Goal: Check status: Check status

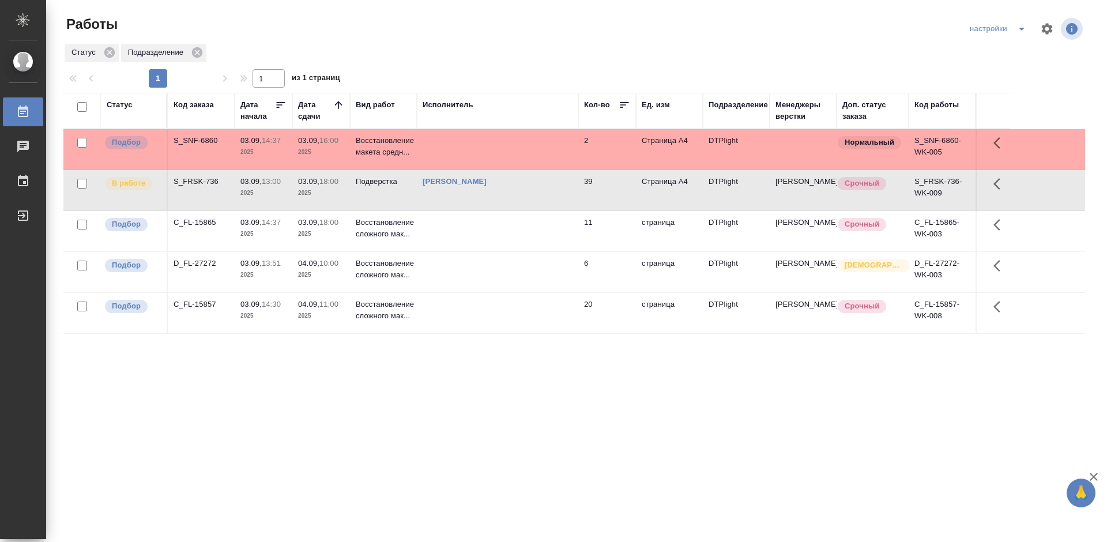
click at [450, 378] on div "Статус Код заказа Дата начала Дата сдачи Вид работ Исполнитель Кол-во Ед. изм П…" at bounding box center [574, 300] width 1022 height 415
click at [200, 300] on div "C_FL-15857" at bounding box center [201, 305] width 55 height 12
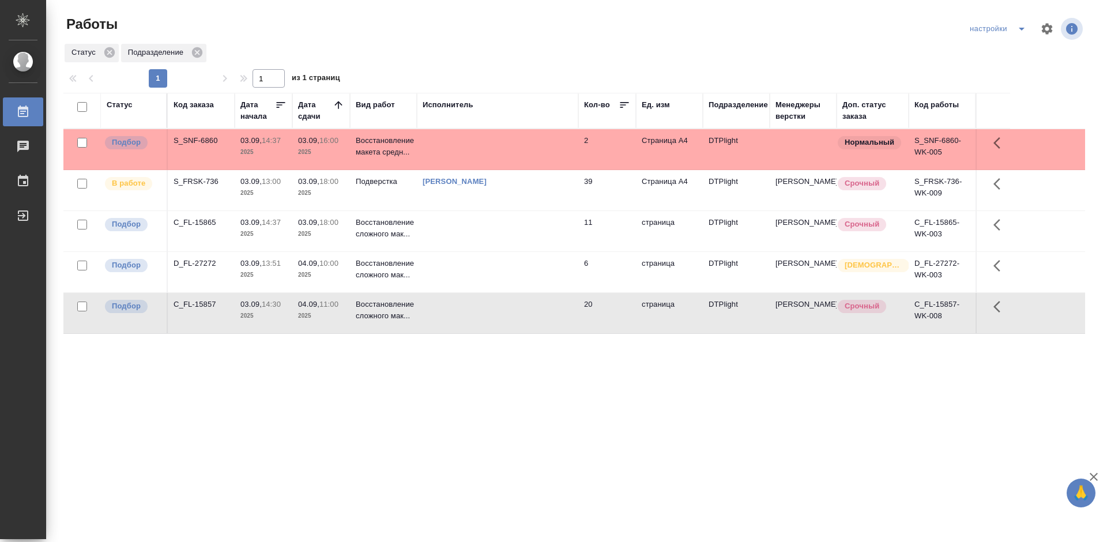
click at [200, 300] on div "C_FL-15857" at bounding box center [201, 305] width 55 height 12
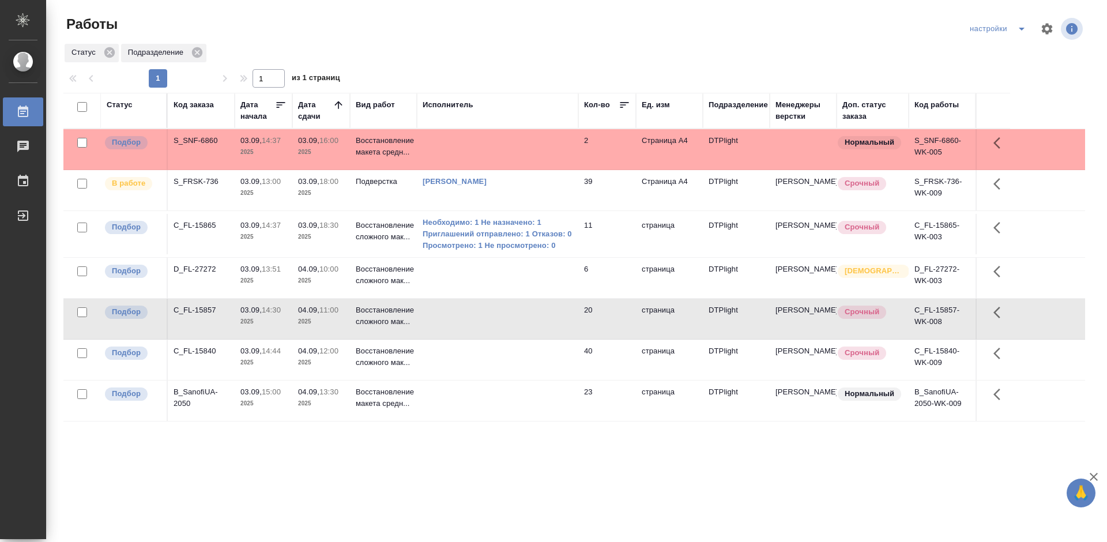
click at [210, 349] on div "C_FL-15840" at bounding box center [201, 351] width 55 height 12
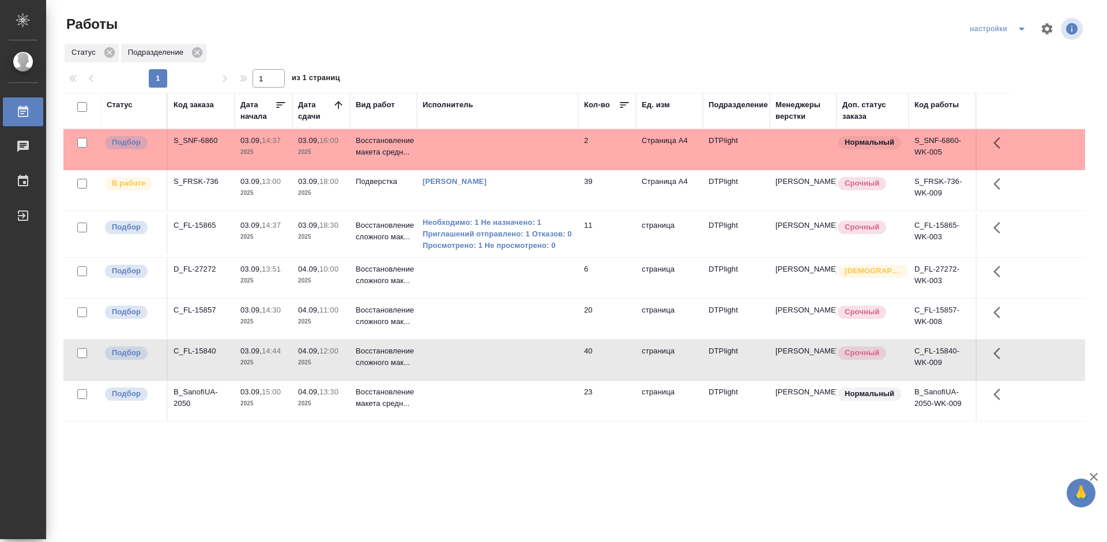
click at [210, 349] on div "C_FL-15840" at bounding box center [201, 351] width 55 height 12
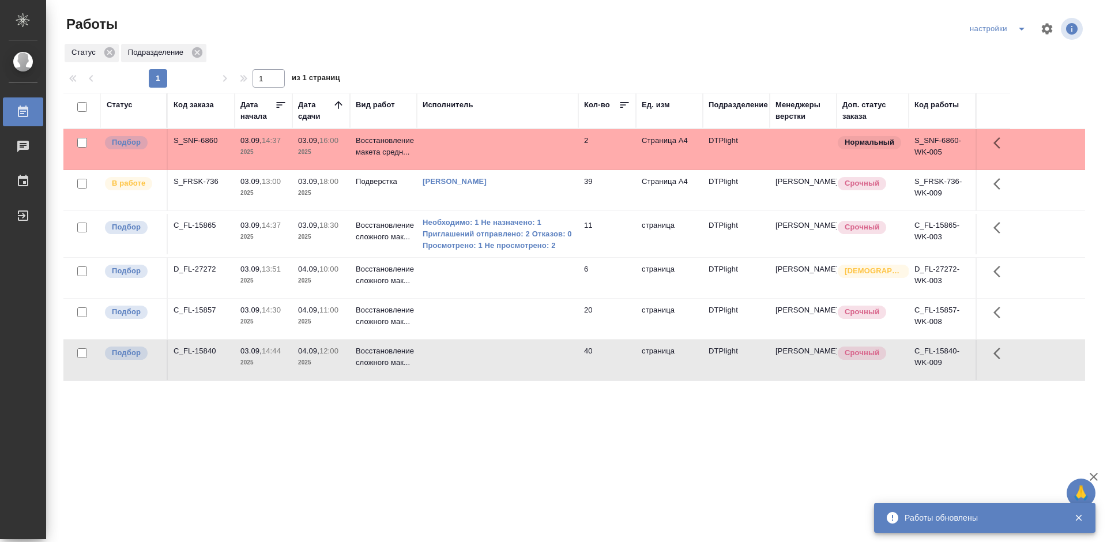
click at [412, 420] on div "Статус Код заказа Дата начала Дата сдачи Вид работ Исполнитель Кол-во Ед. изм П…" at bounding box center [574, 300] width 1022 height 415
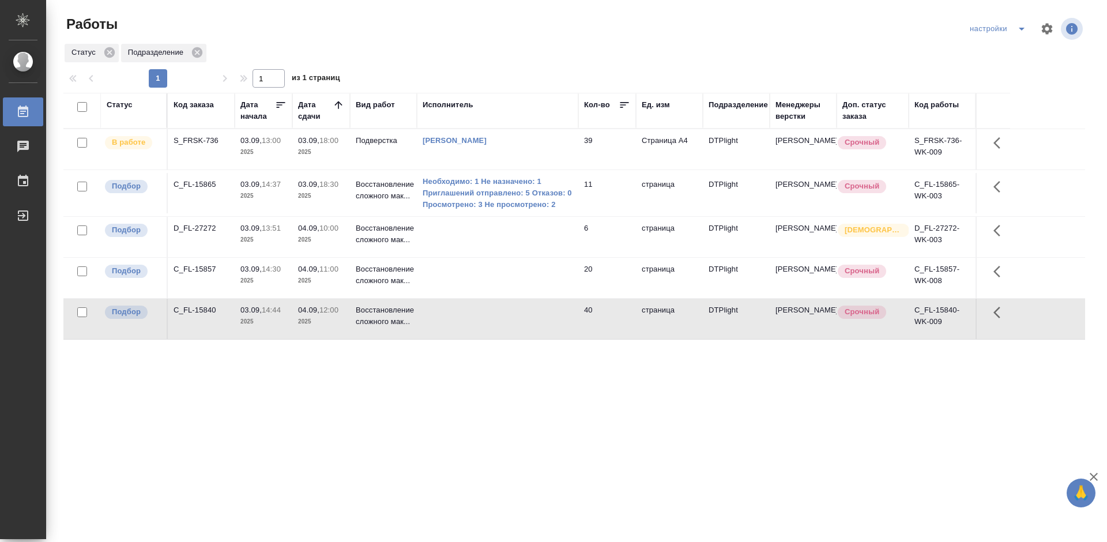
click at [375, 374] on div "Статус Код заказа Дата начала Дата сдачи Вид работ Исполнитель Кол-во Ед. изм П…" at bounding box center [574, 300] width 1022 height 415
click at [200, 265] on div "C_FL-15857" at bounding box center [201, 270] width 55 height 12
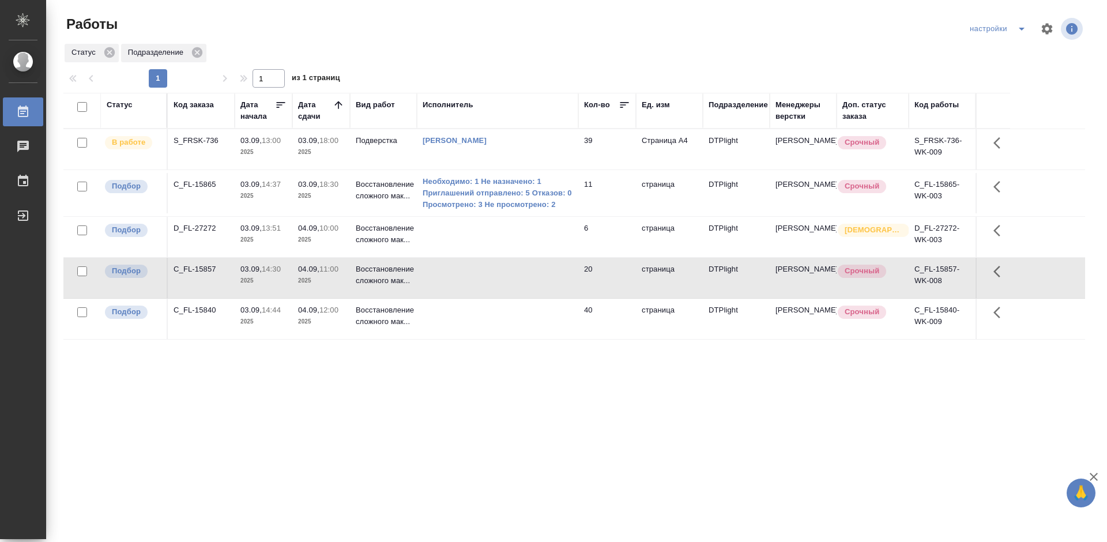
click at [200, 265] on div "C_FL-15857" at bounding box center [201, 270] width 55 height 12
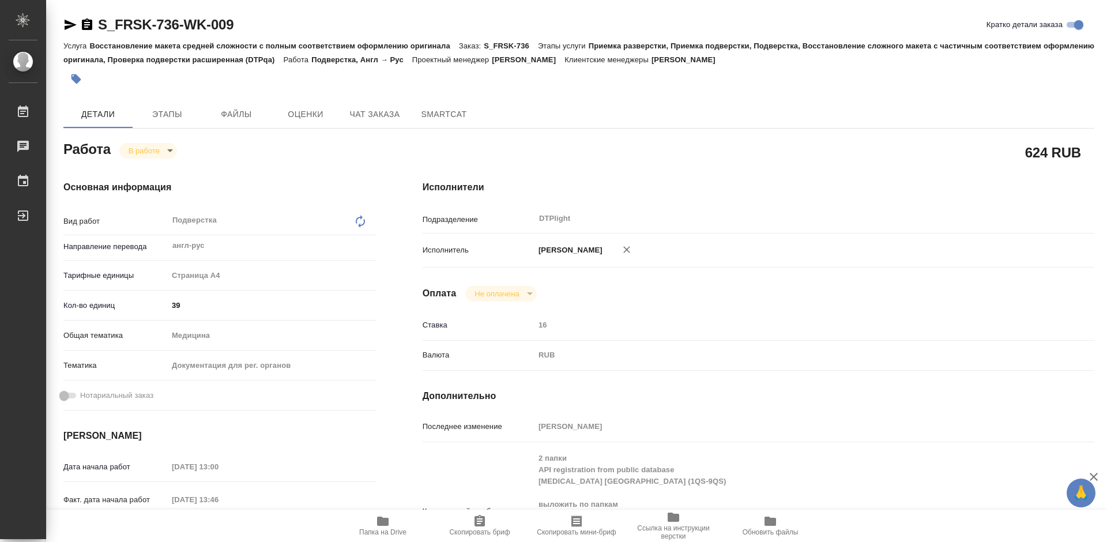
click at [378, 524] on icon "button" at bounding box center [383, 521] width 12 height 9
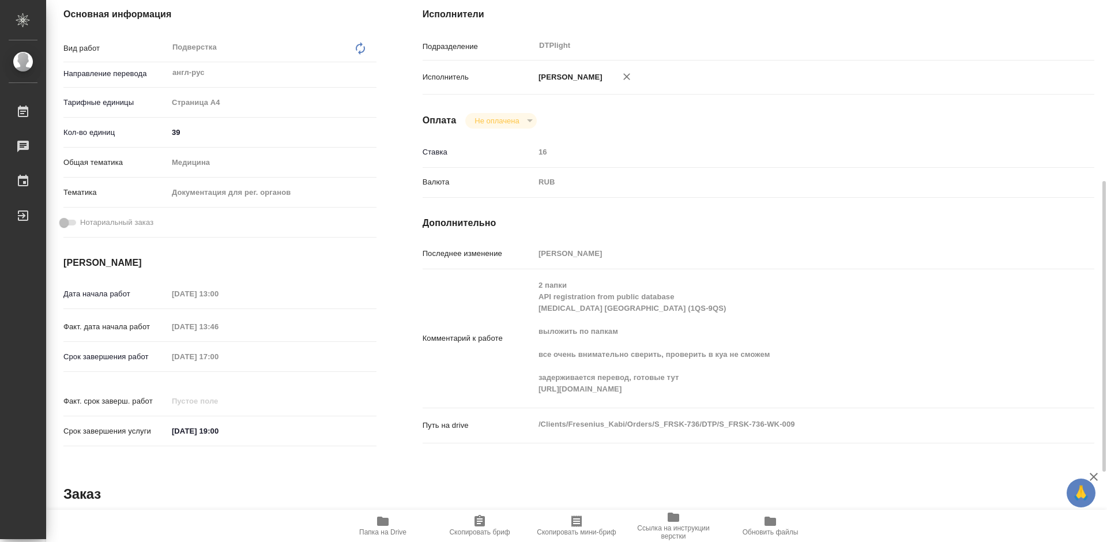
scroll to position [288, 0]
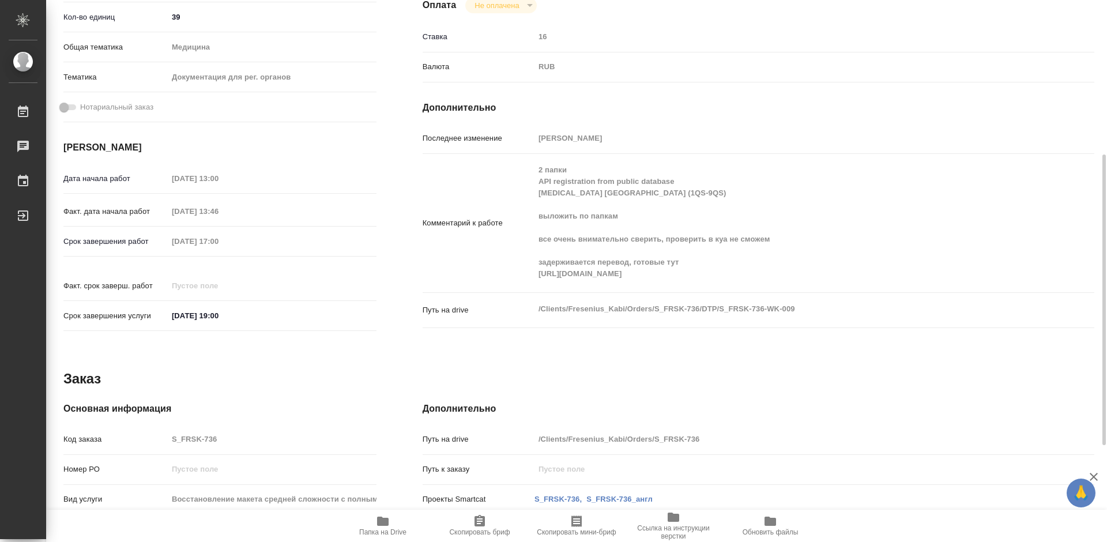
click at [531, 285] on div "Комментарий к работе 2 папки API registration from public database Biotin Zheji…" at bounding box center [759, 223] width 672 height 129
click at [387, 528] on icon "button" at bounding box center [383, 521] width 14 height 14
click at [820, 322] on div "Путь на drive /Clients/Fresenius_Kabi/Orders/S_FRSK-736/DTP/S_FRSK-736-WK-009 x" at bounding box center [759, 310] width 672 height 25
click at [531, 323] on div "Путь на drive /Clients/Fresenius_Kabi/Orders/S_FRSK-736/DTP/S_FRSK-736-WK-009 x" at bounding box center [759, 310] width 672 height 25
click at [768, 288] on div "Комментарий к работе 2 папки API registration from public database Biotin Zheji…" at bounding box center [759, 223] width 672 height 129
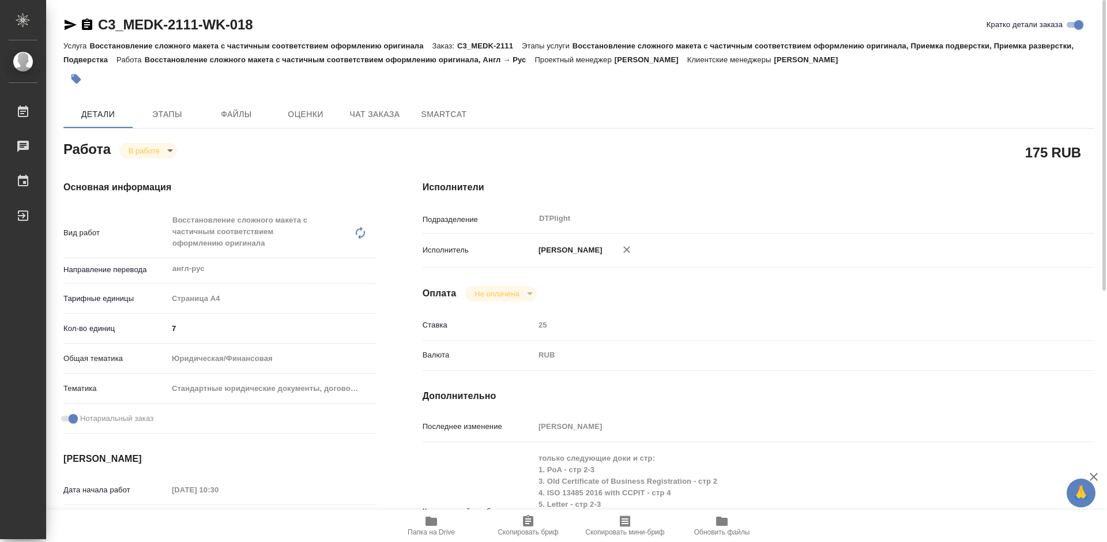
scroll to position [346, 0]
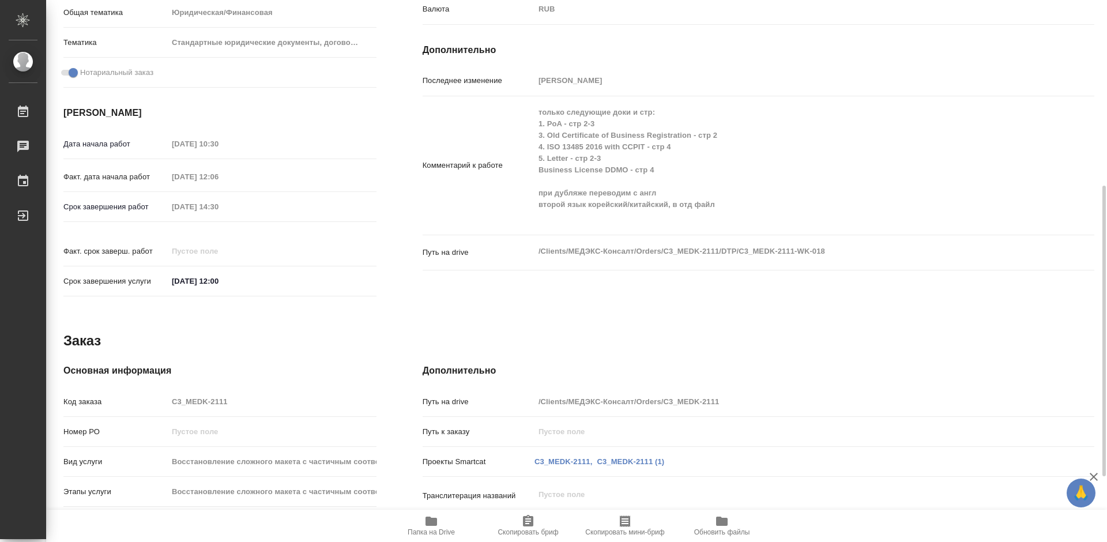
click at [433, 528] on icon "button" at bounding box center [431, 521] width 14 height 14
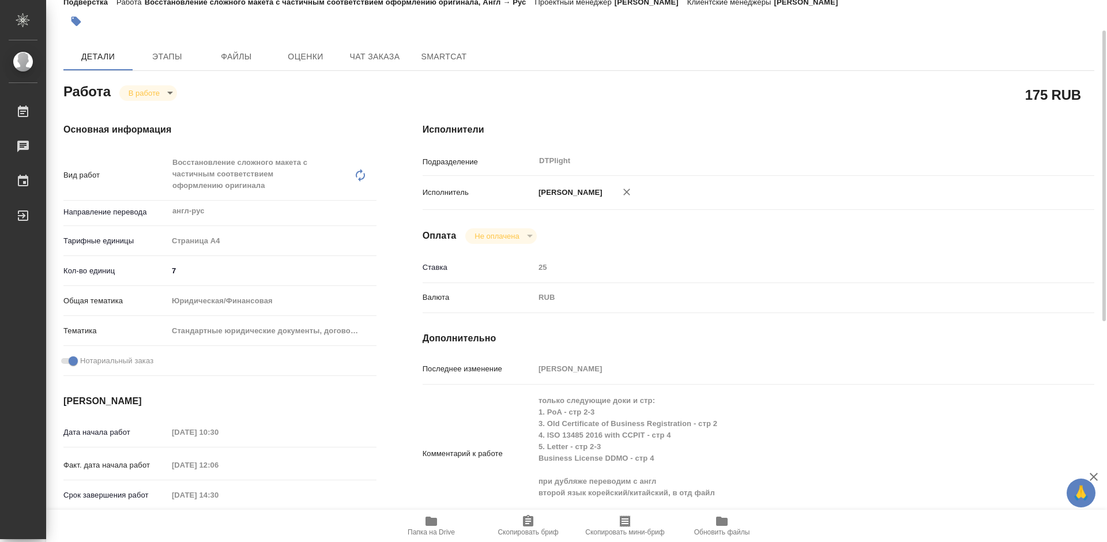
scroll to position [0, 0]
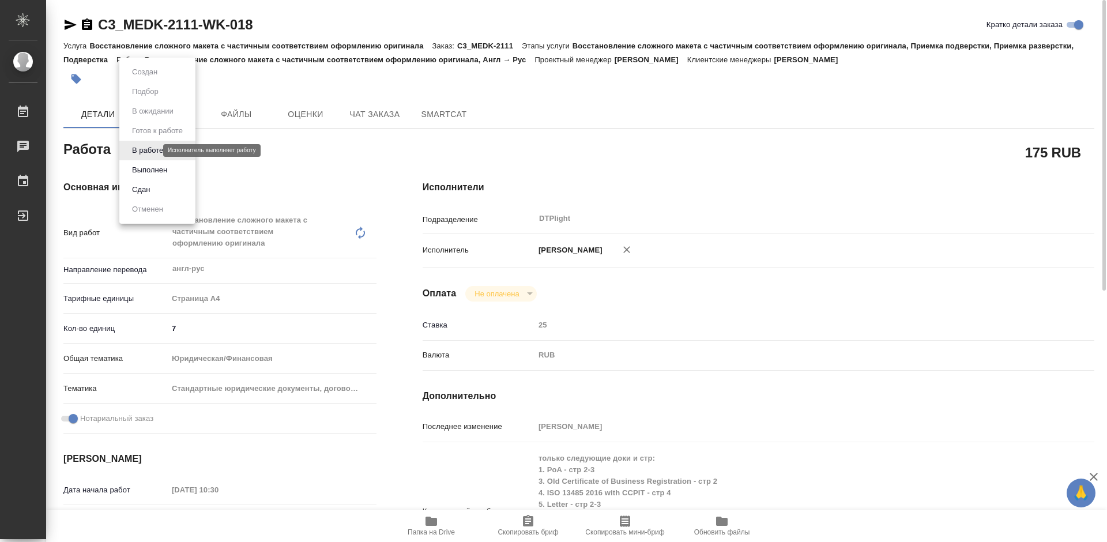
click at [153, 148] on body "🙏 .cls-1 fill:#fff; AWATERA Tretyakova Mariya Работы 0 Чаты График Выйти C3_MED…" at bounding box center [553, 271] width 1107 height 542
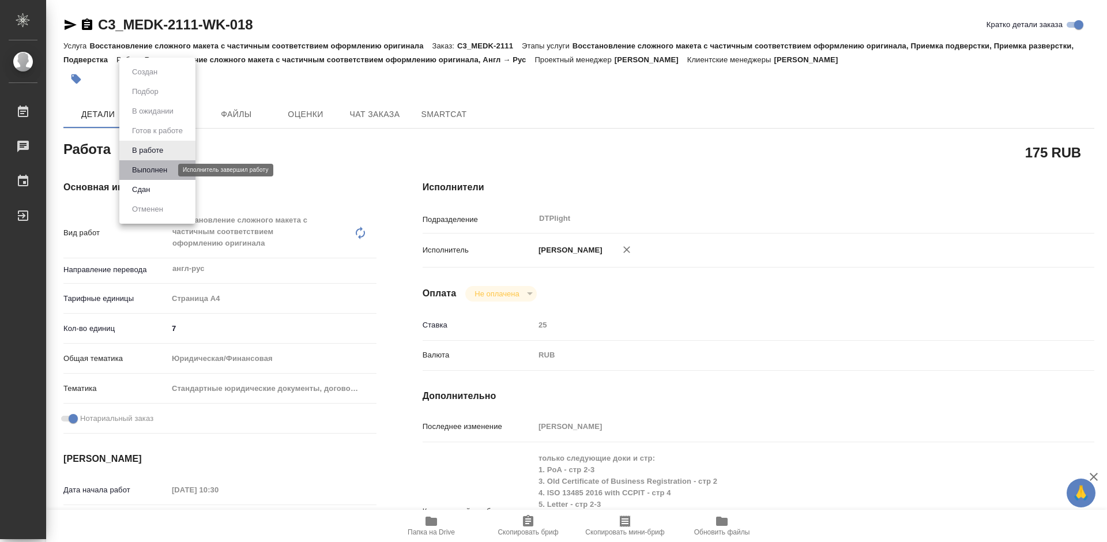
click at [162, 167] on button "Выполнен" at bounding box center [150, 170] width 42 height 13
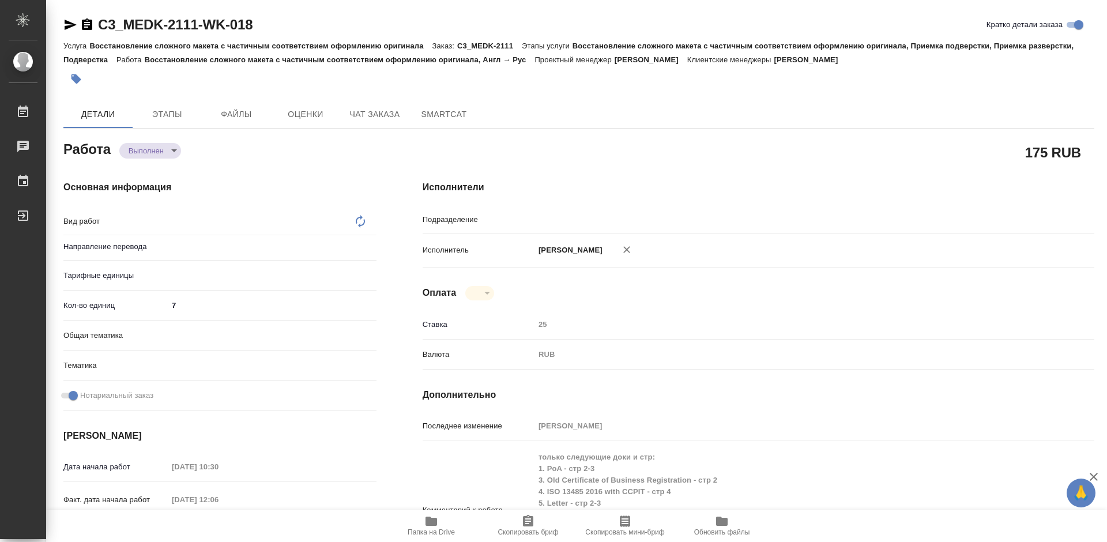
type textarea "x"
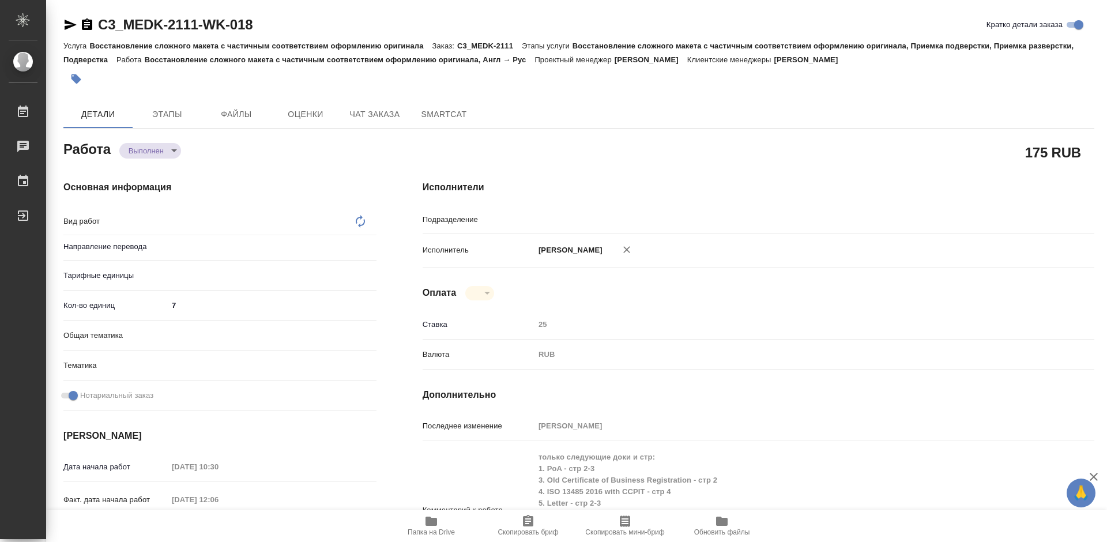
type textarea "x"
type textarea "Восстановление сложного макета с частичным соответствием оформлению оригинала"
type textarea "x"
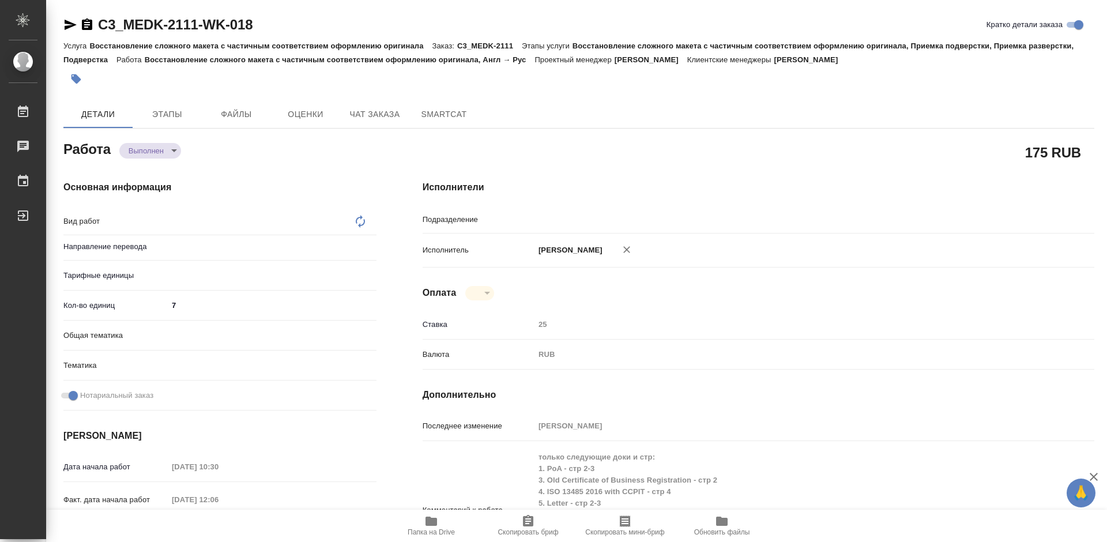
type input "англ-рус"
type input "DTPlight"
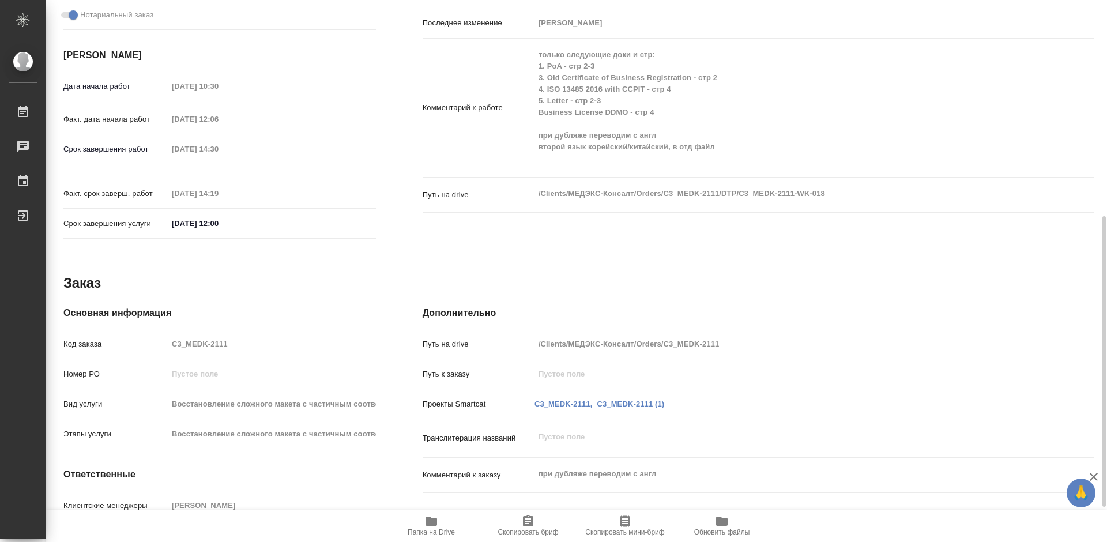
scroll to position [468, 0]
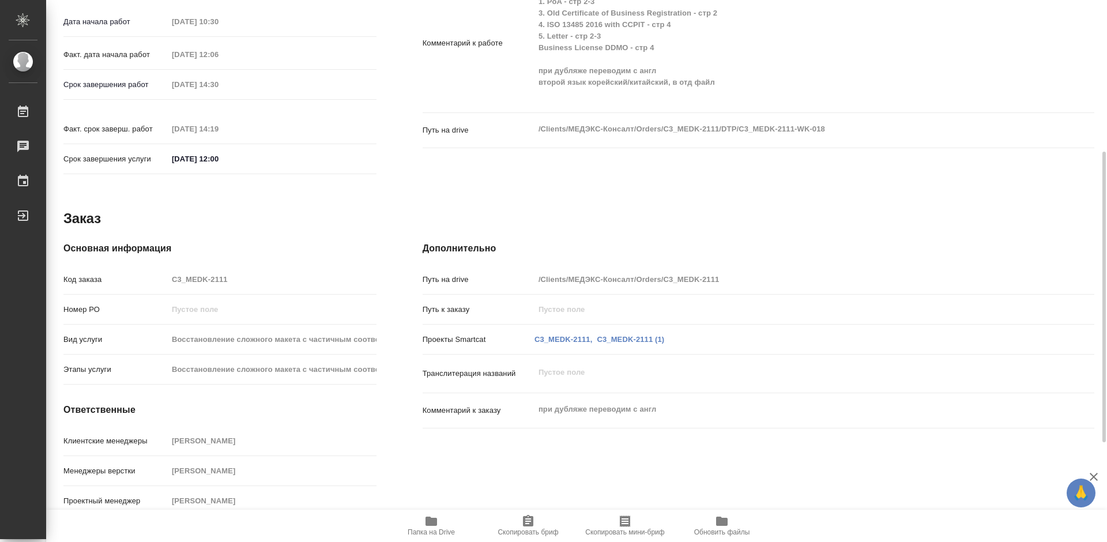
type textarea "x"
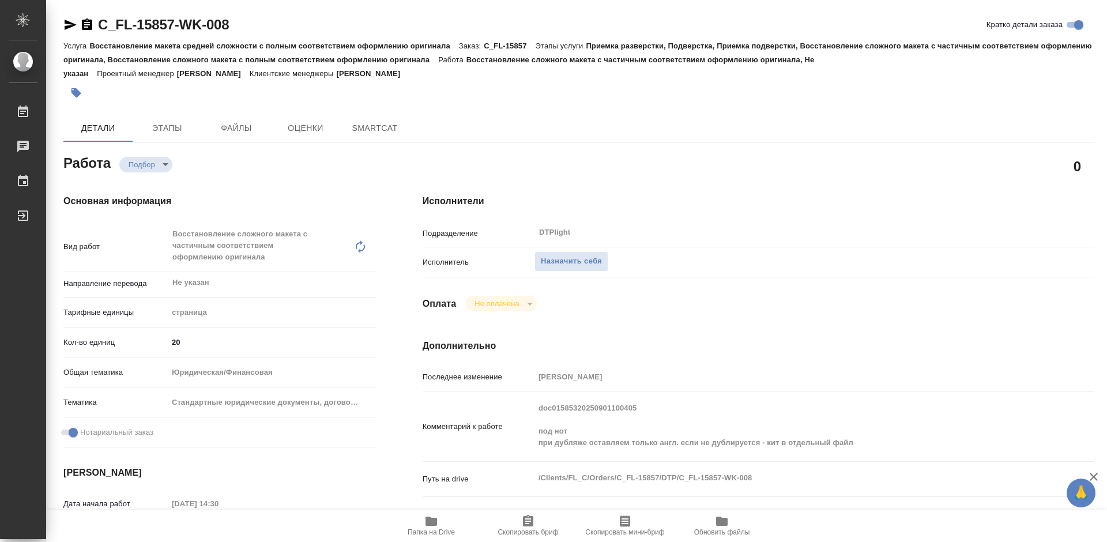
type textarea "x"
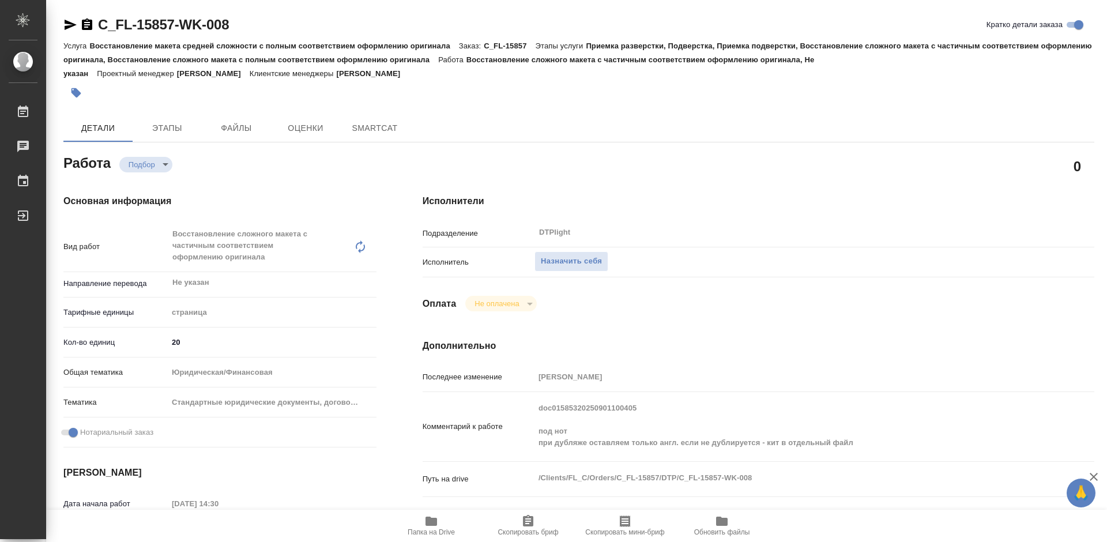
type textarea "x"
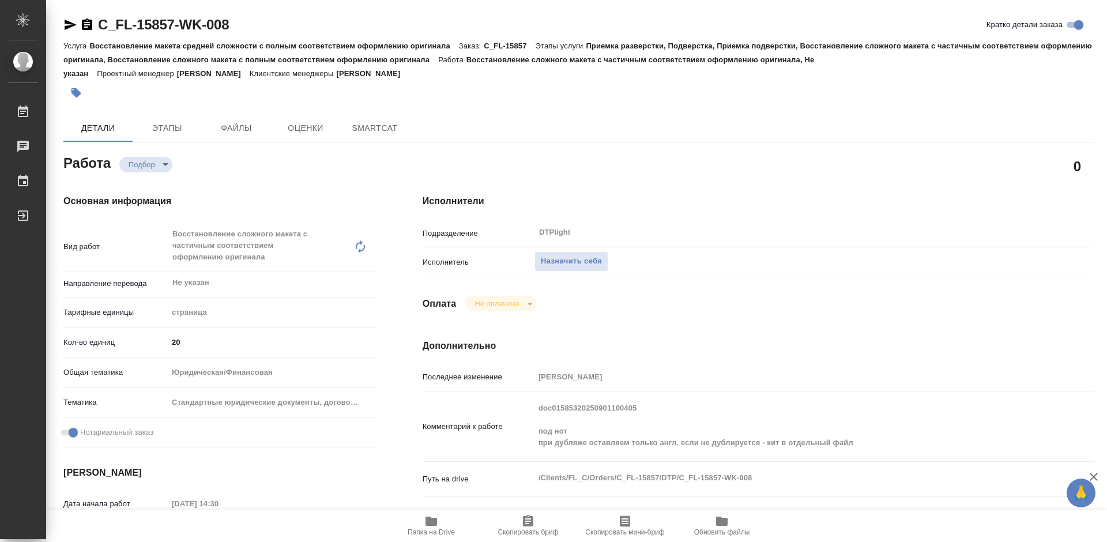
type textarea "x"
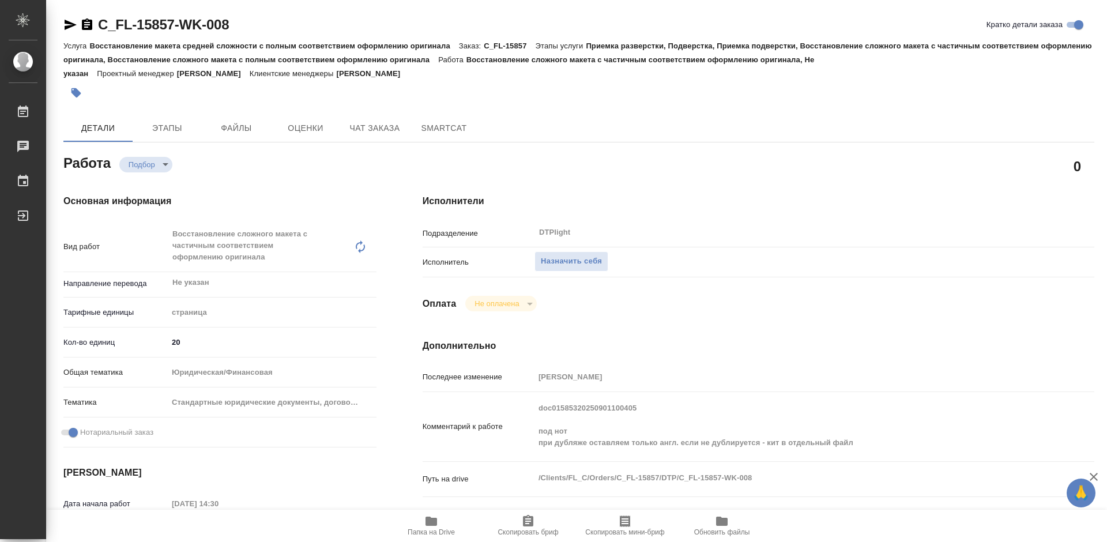
scroll to position [115, 0]
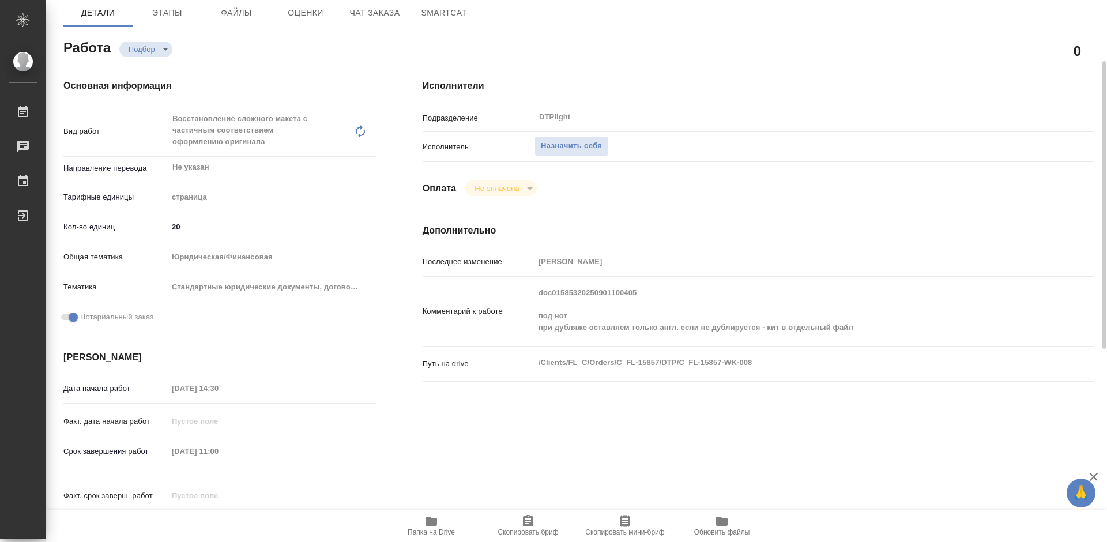
type textarea "x"
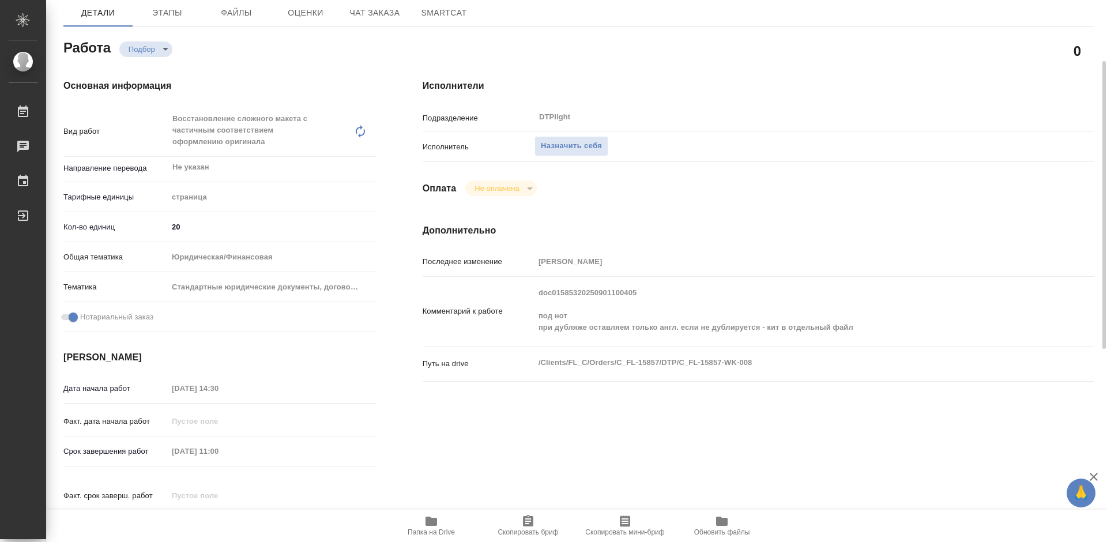
type textarea "x"
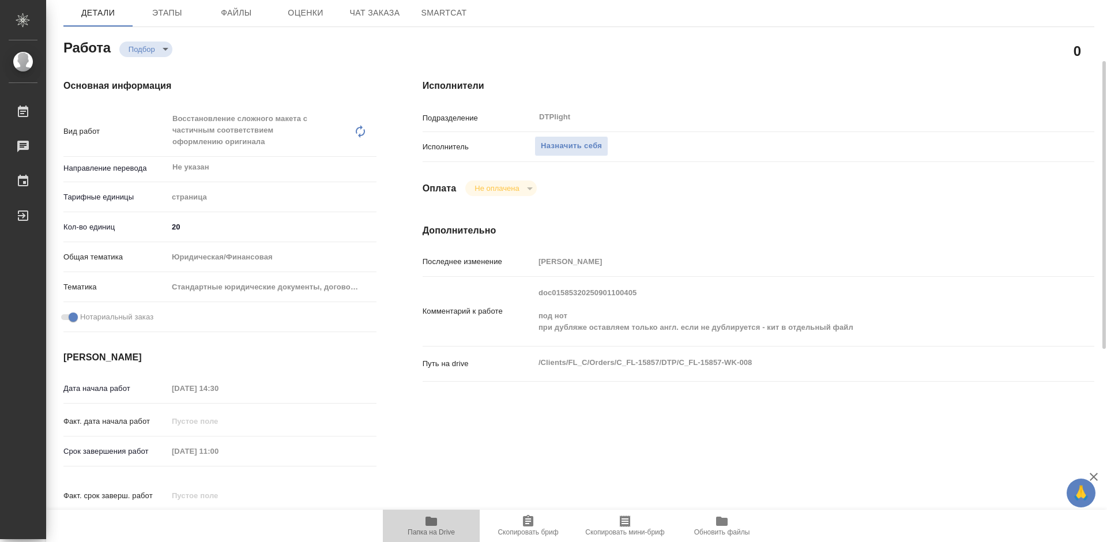
click at [433, 523] on icon "button" at bounding box center [432, 521] width 12 height 9
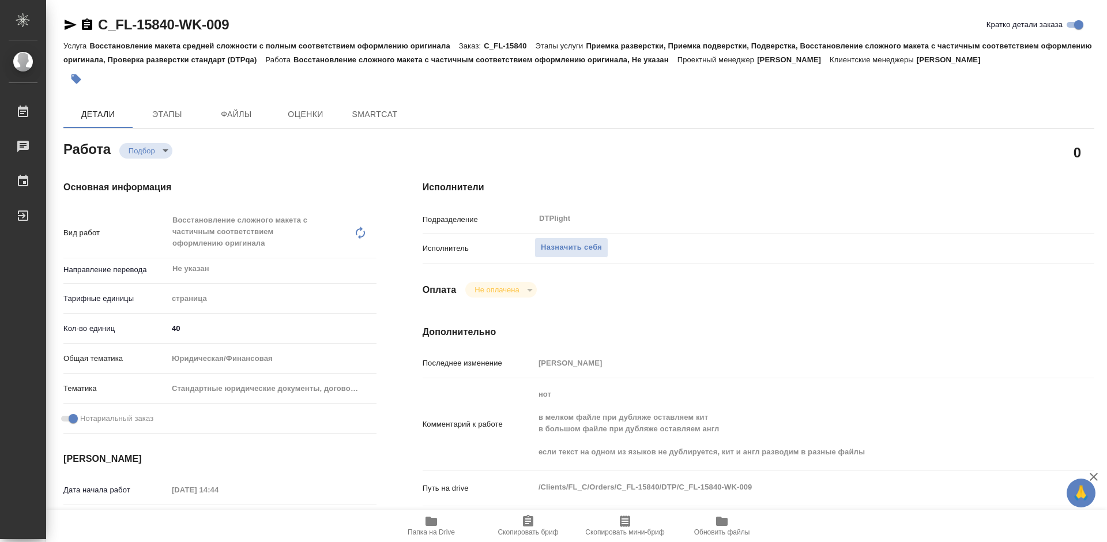
type textarea "x"
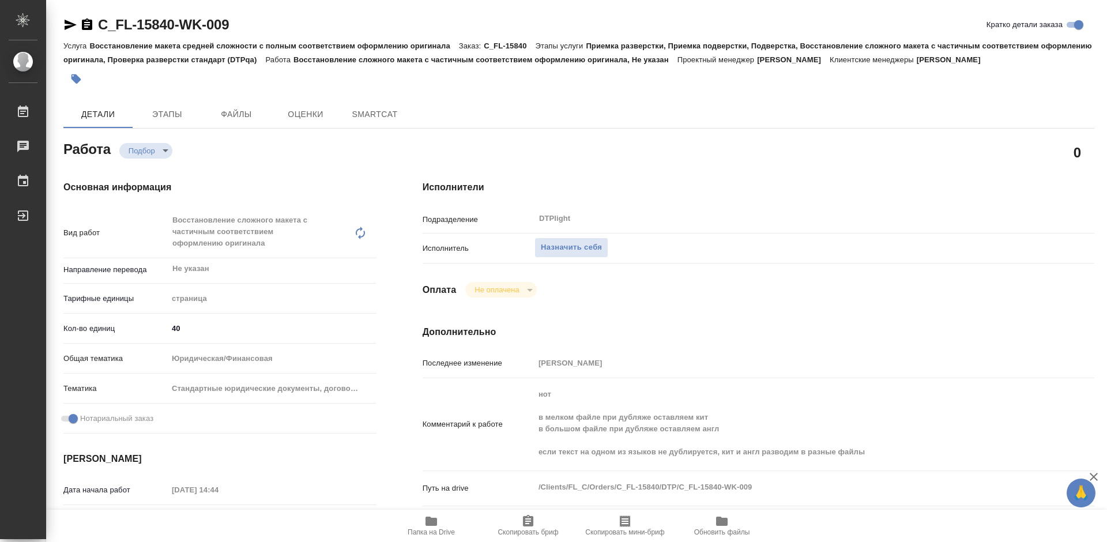
type textarea "x"
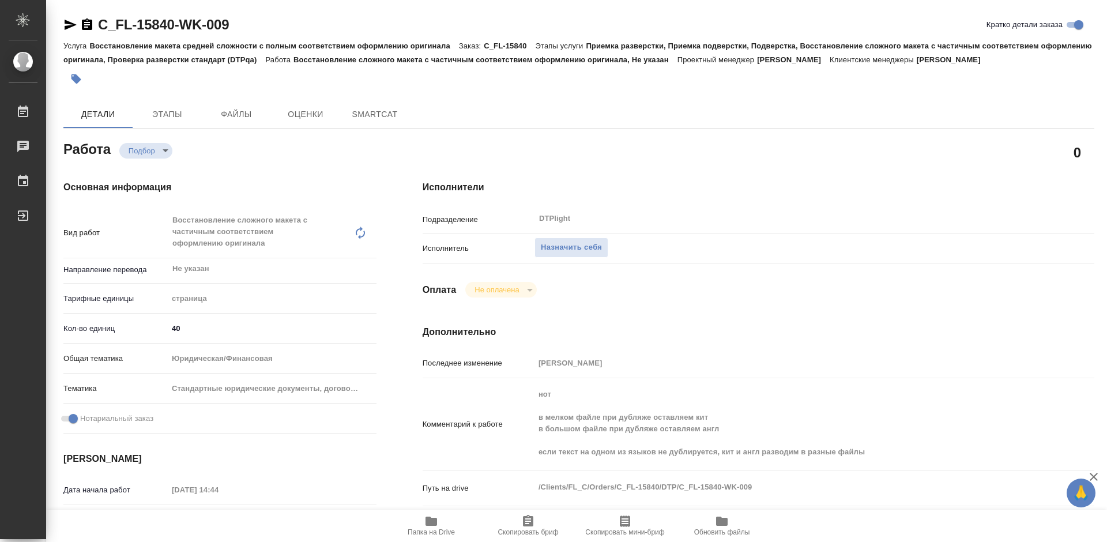
type textarea "x"
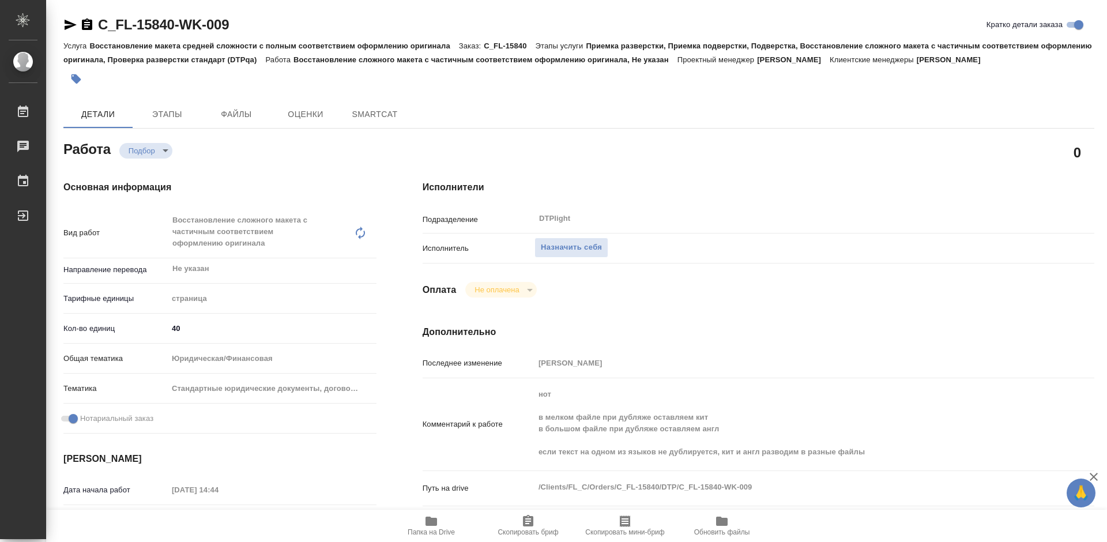
type textarea "x"
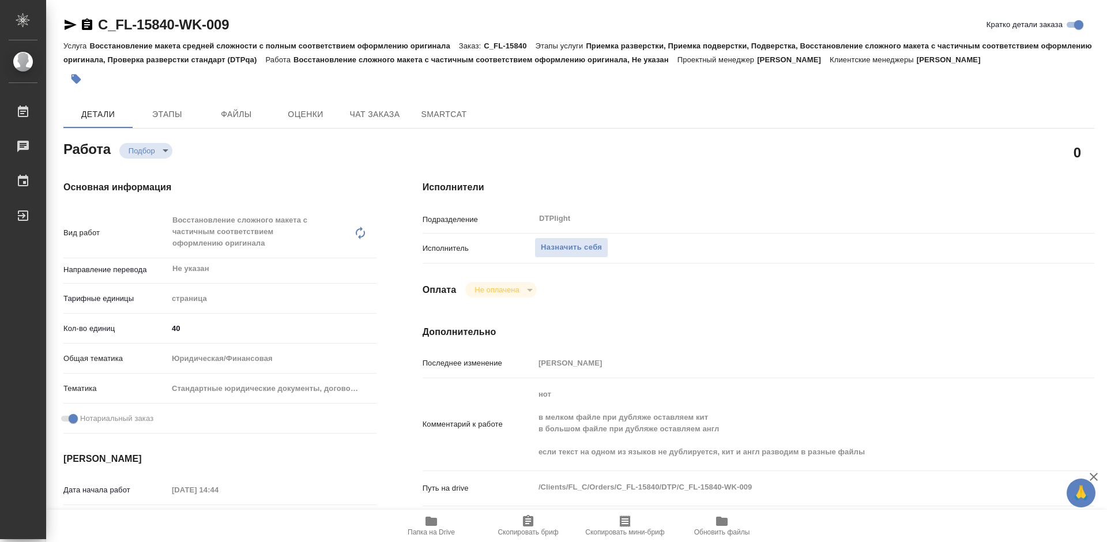
type textarea "x"
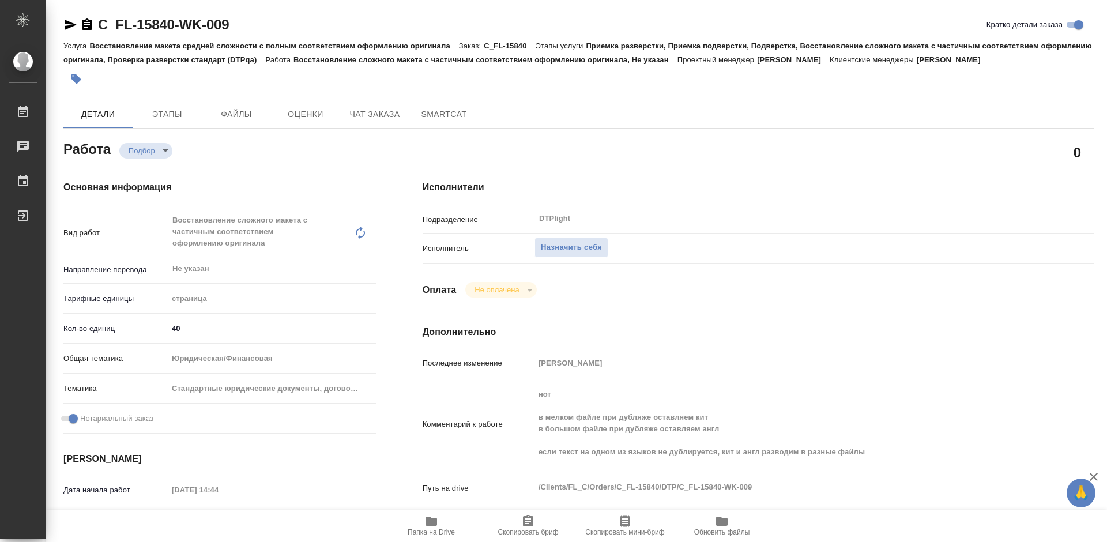
type textarea "x"
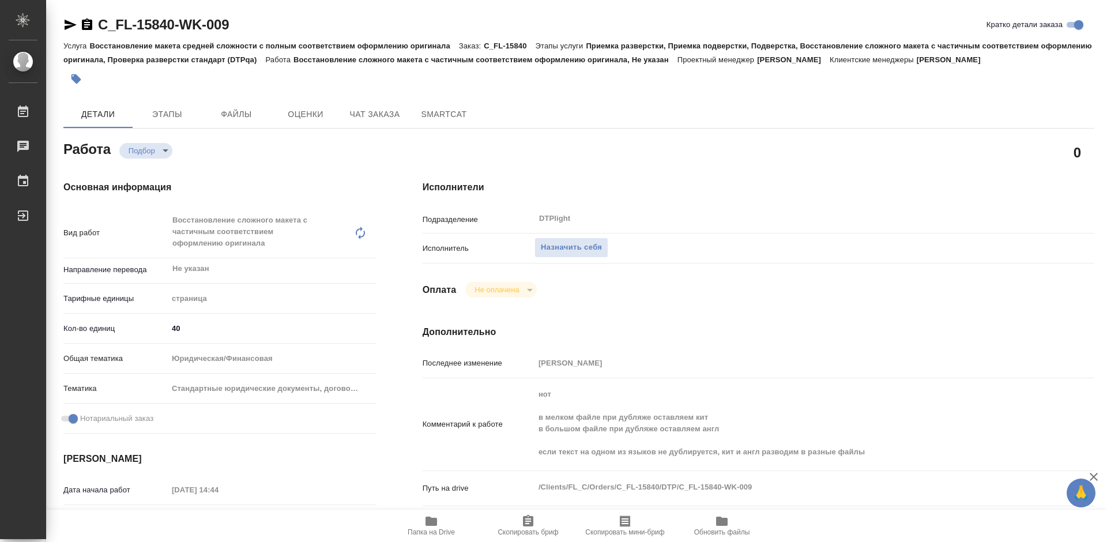
click at [441, 526] on span "Папка на Drive" at bounding box center [431, 525] width 83 height 22
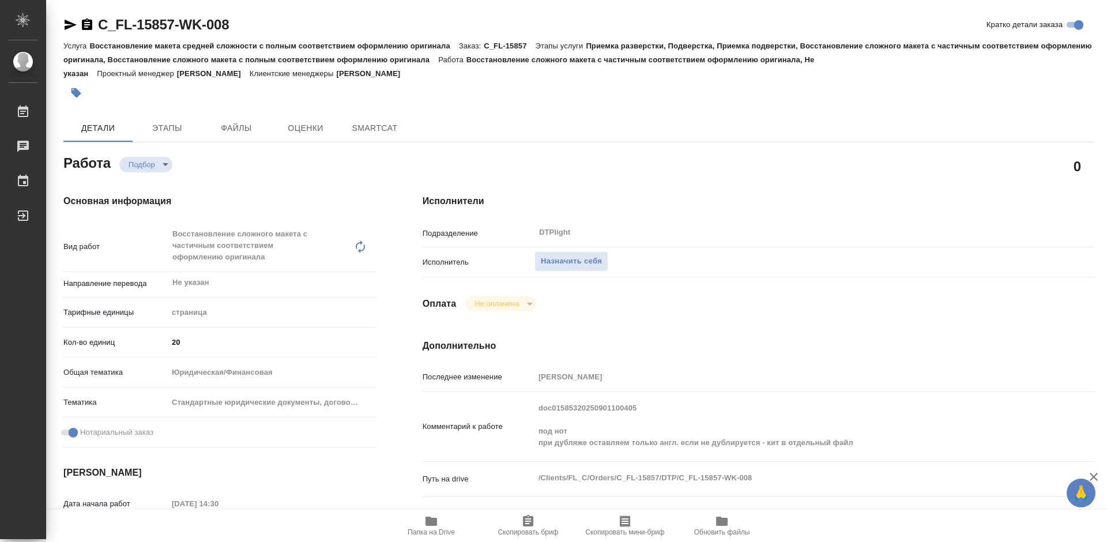
type textarea "x"
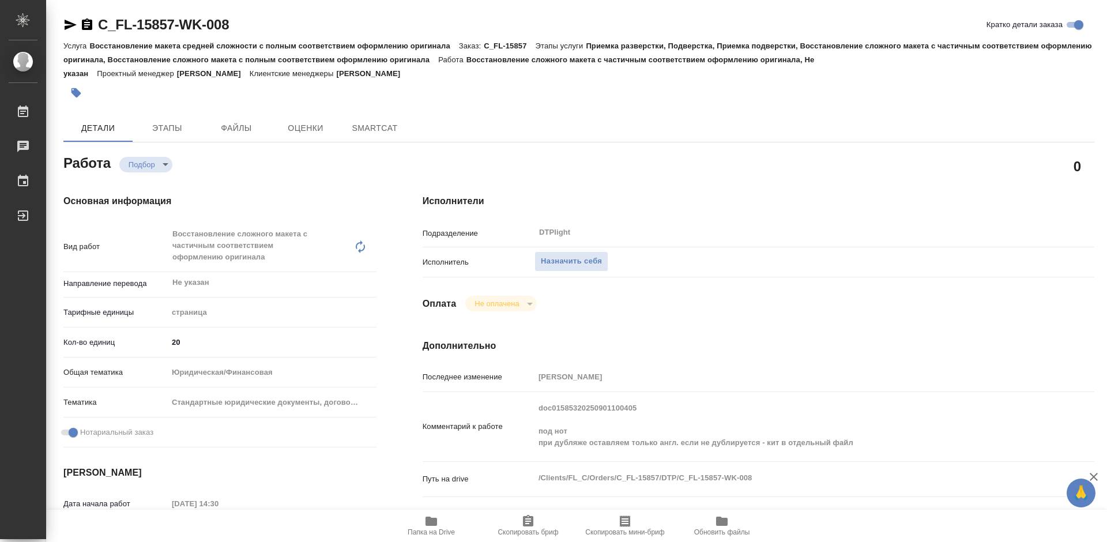
type textarea "x"
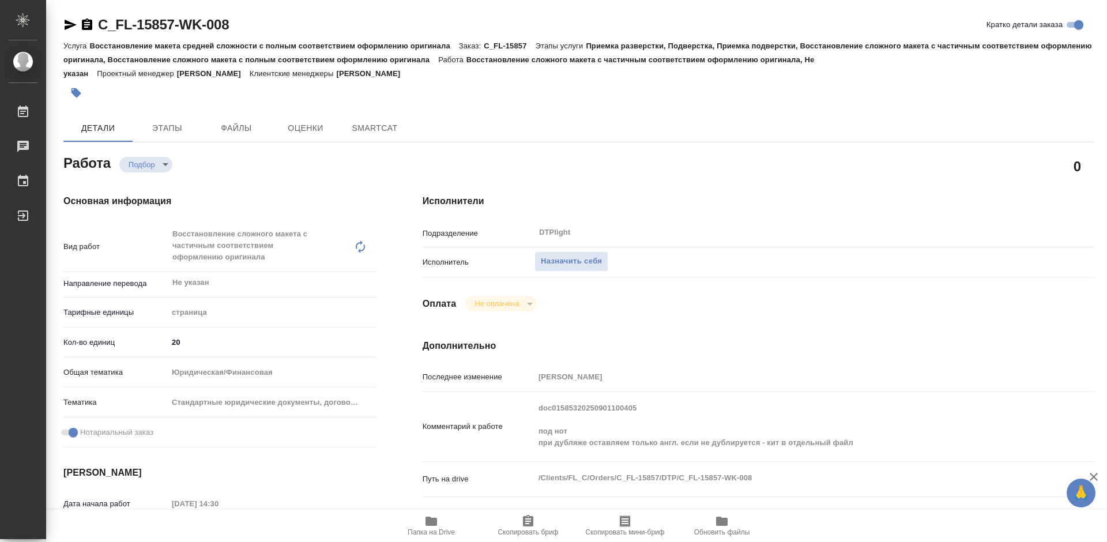
type textarea "x"
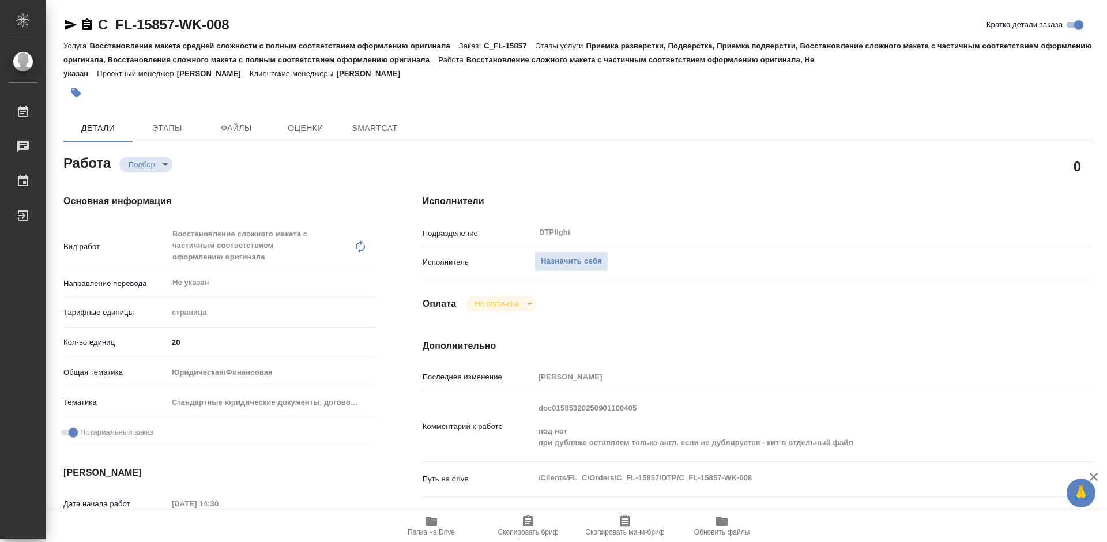
type textarea "x"
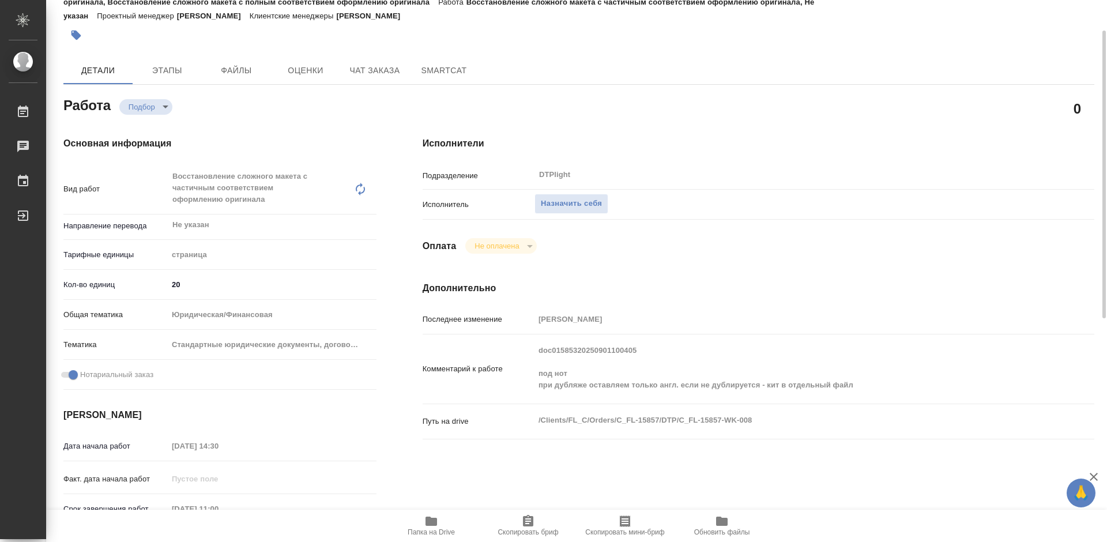
scroll to position [115, 0]
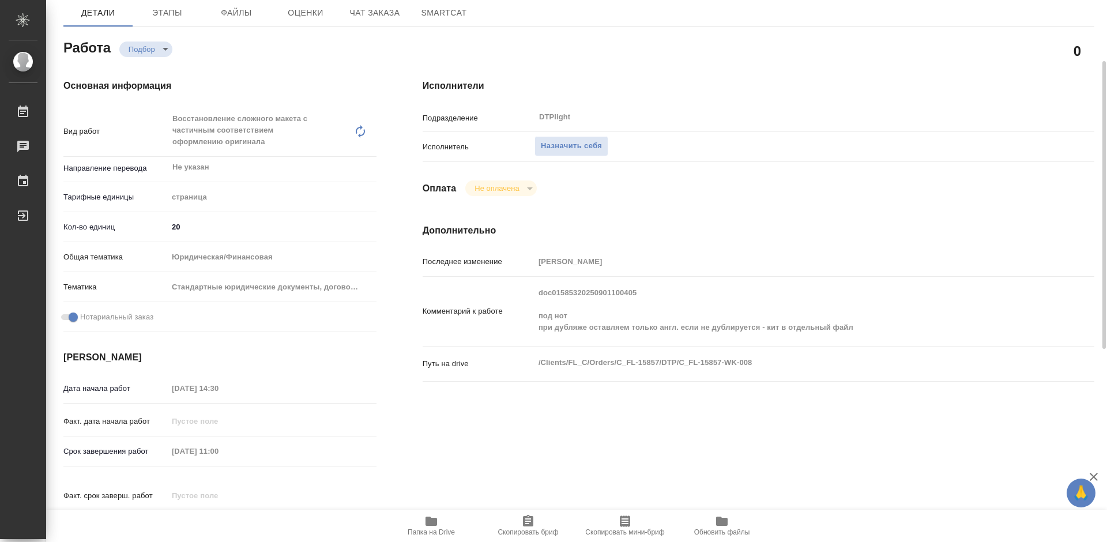
type textarea "x"
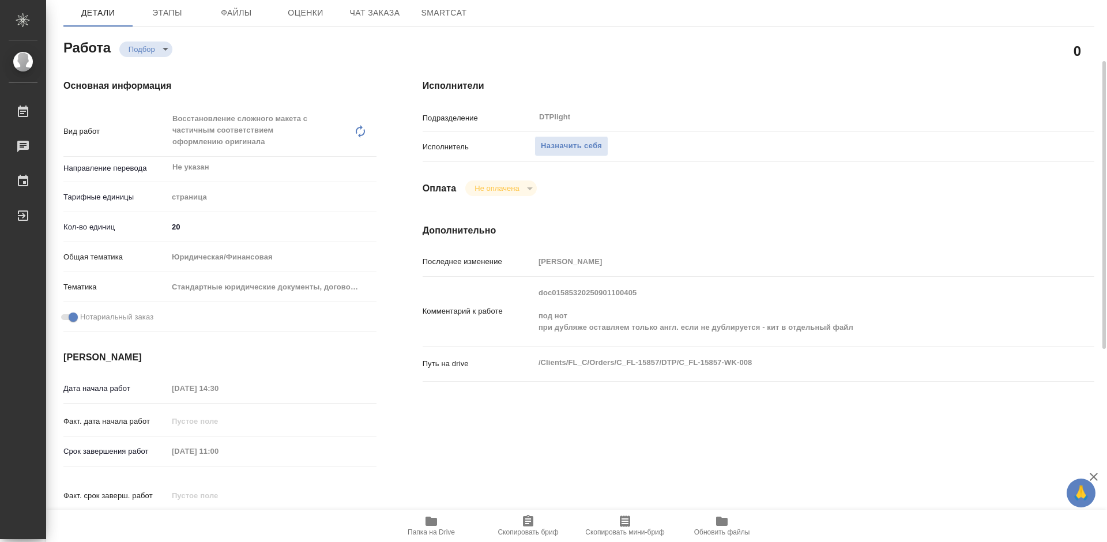
type textarea "x"
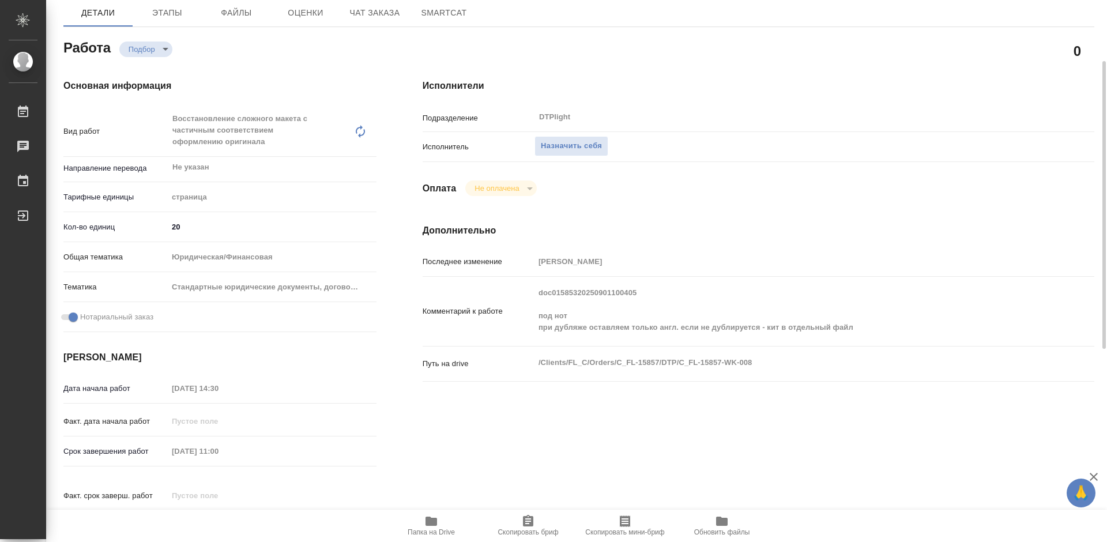
click at [436, 522] on icon "button" at bounding box center [432, 521] width 12 height 9
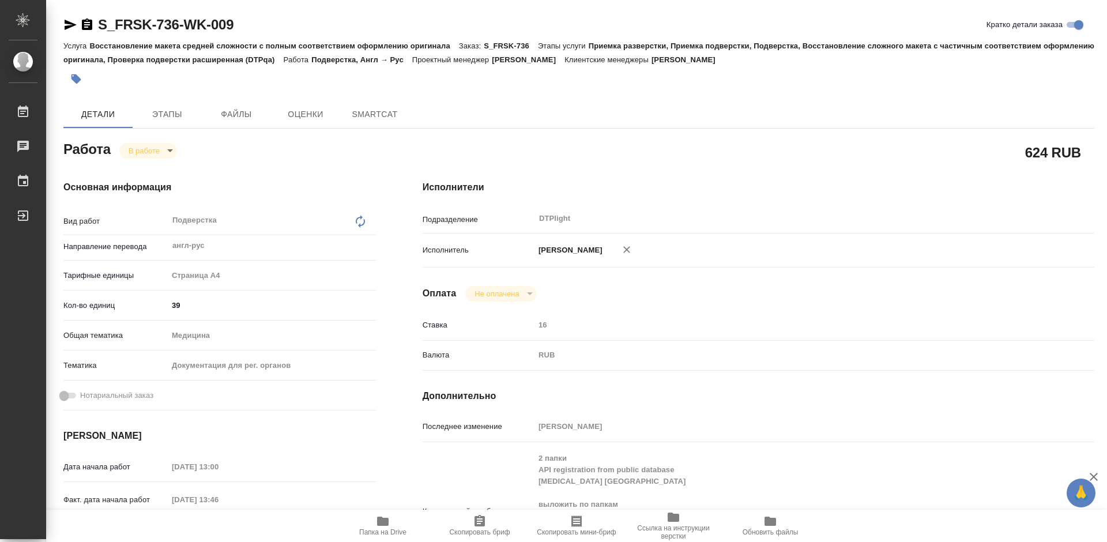
type textarea "x"
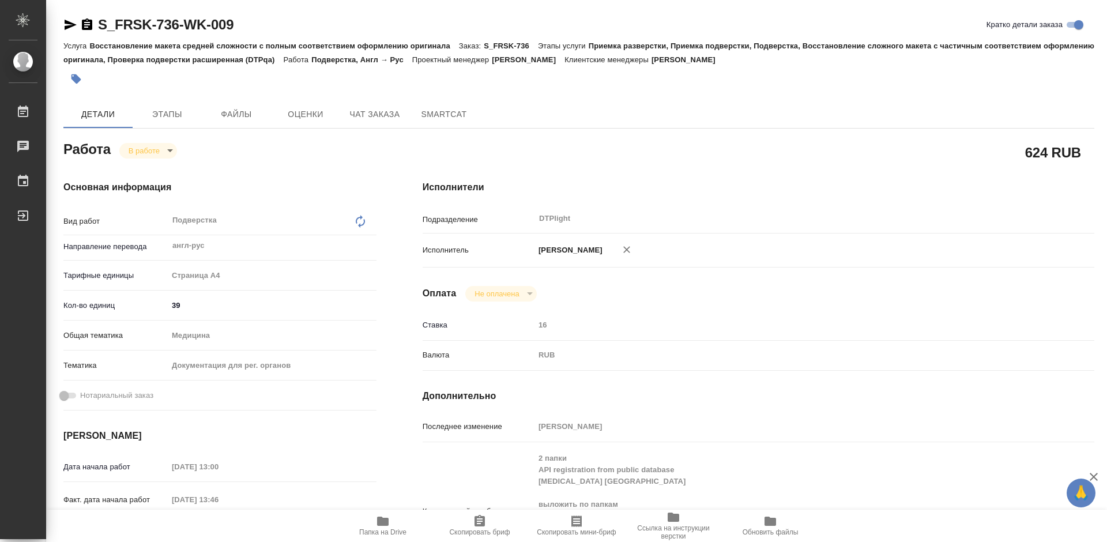
type textarea "x"
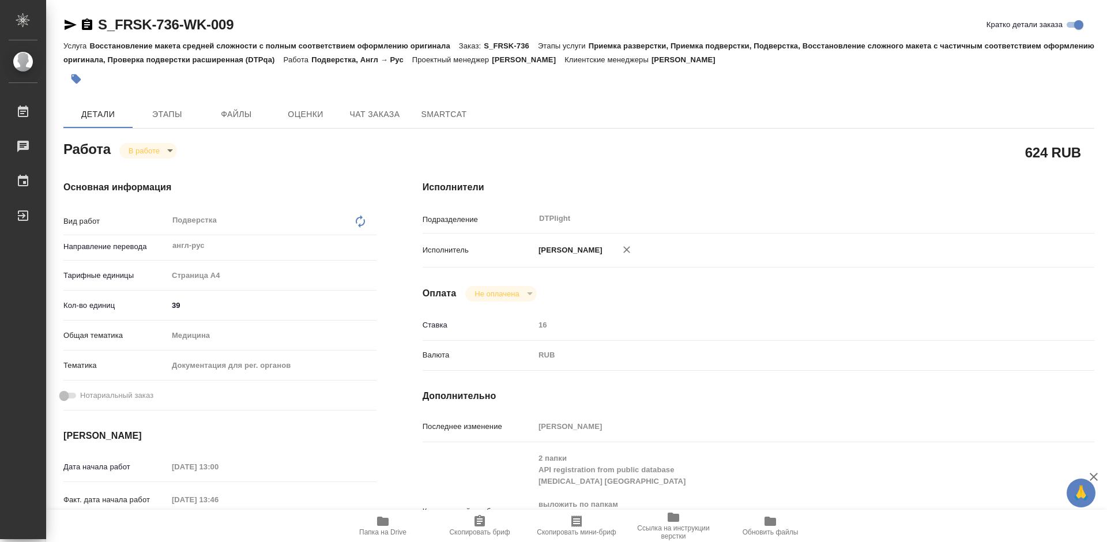
type textarea "x"
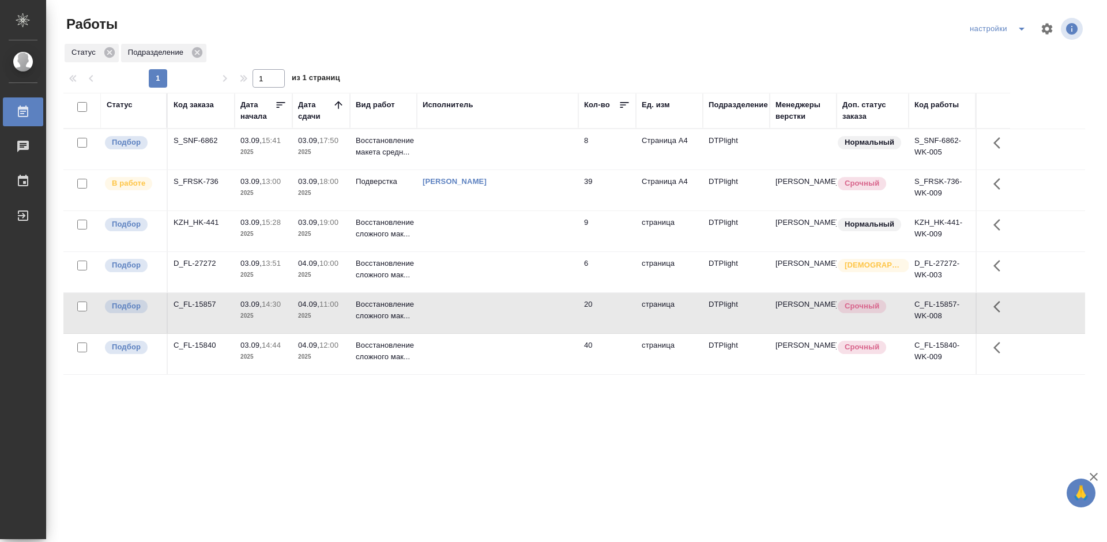
click at [199, 141] on div "S_SNF-6862" at bounding box center [201, 141] width 55 height 12
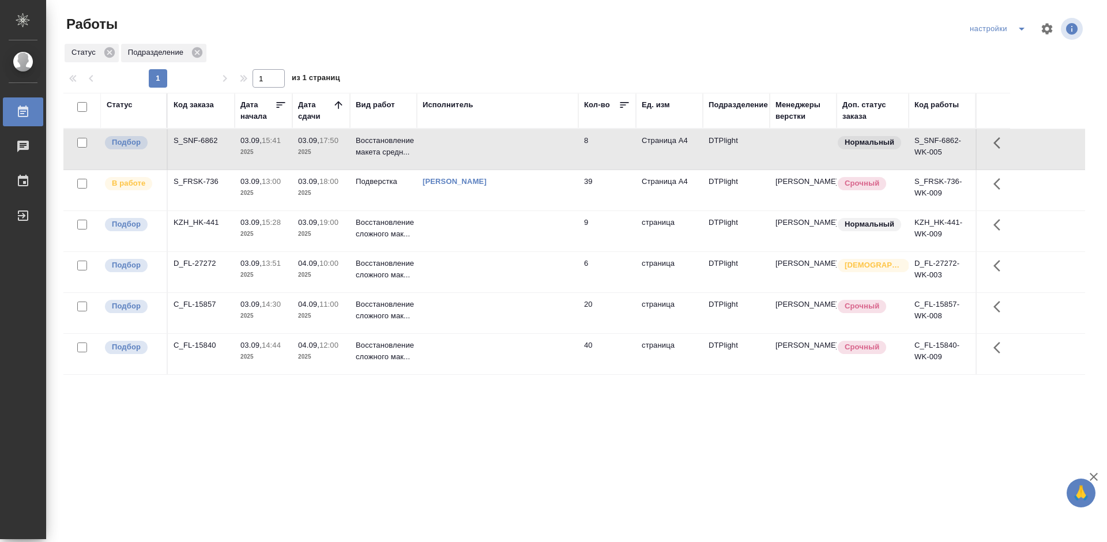
click at [199, 141] on div "S_SNF-6862" at bounding box center [201, 141] width 55 height 12
click at [272, 180] on p "13:00" at bounding box center [271, 181] width 19 height 9
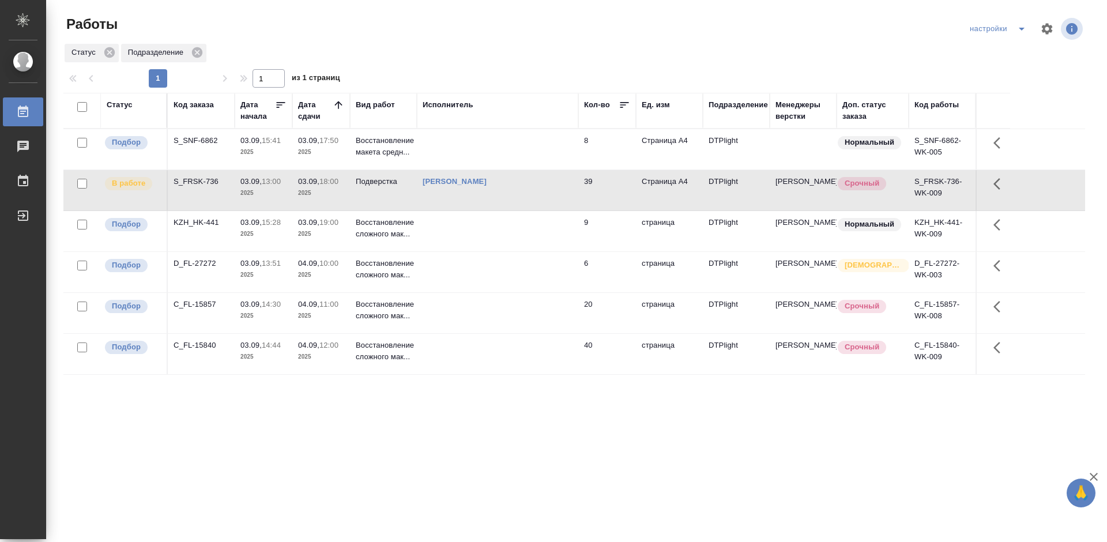
click at [208, 180] on div "S_FRSK-736" at bounding box center [201, 182] width 55 height 12
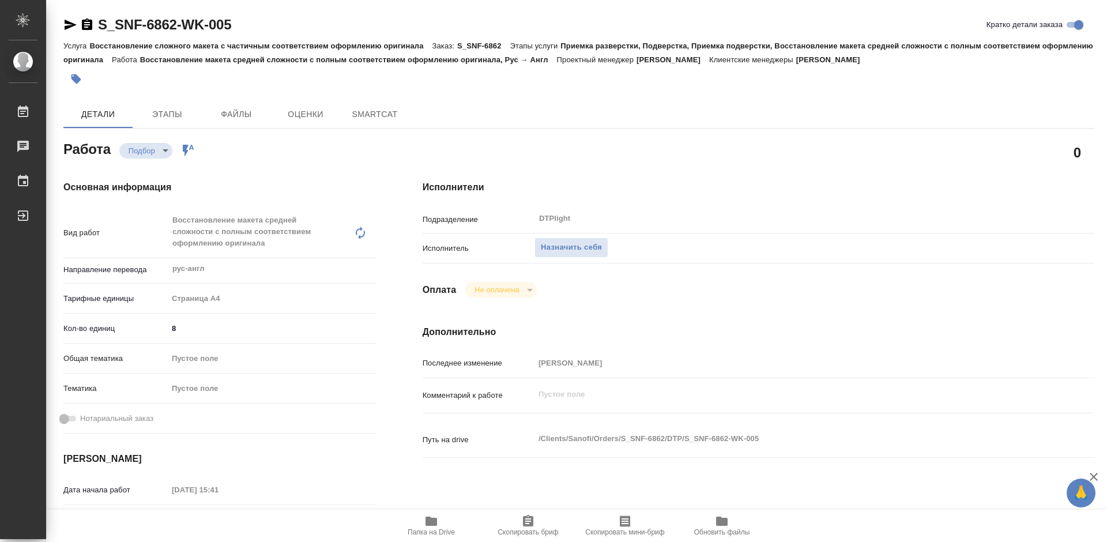
type textarea "x"
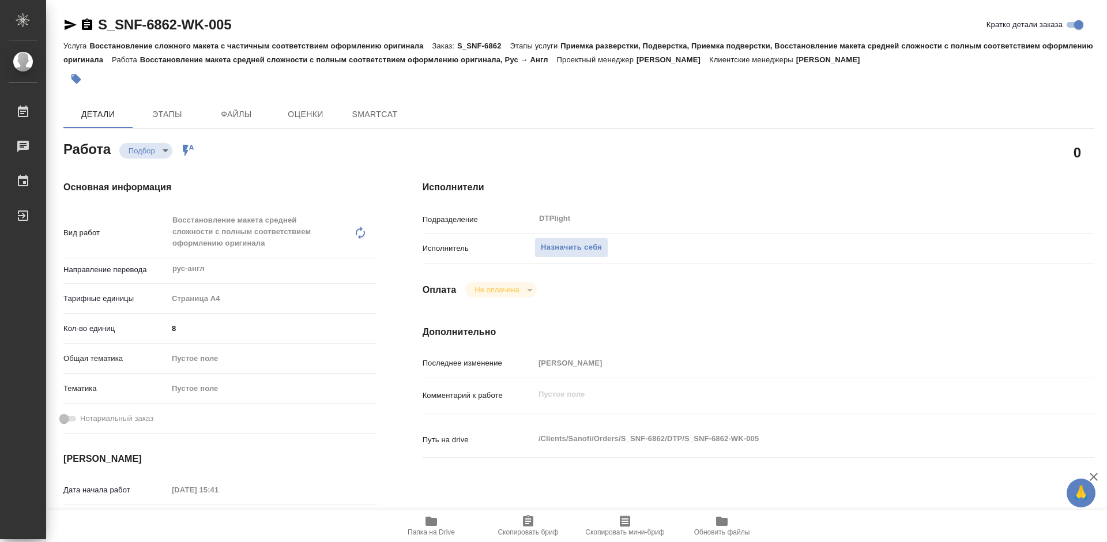
type textarea "x"
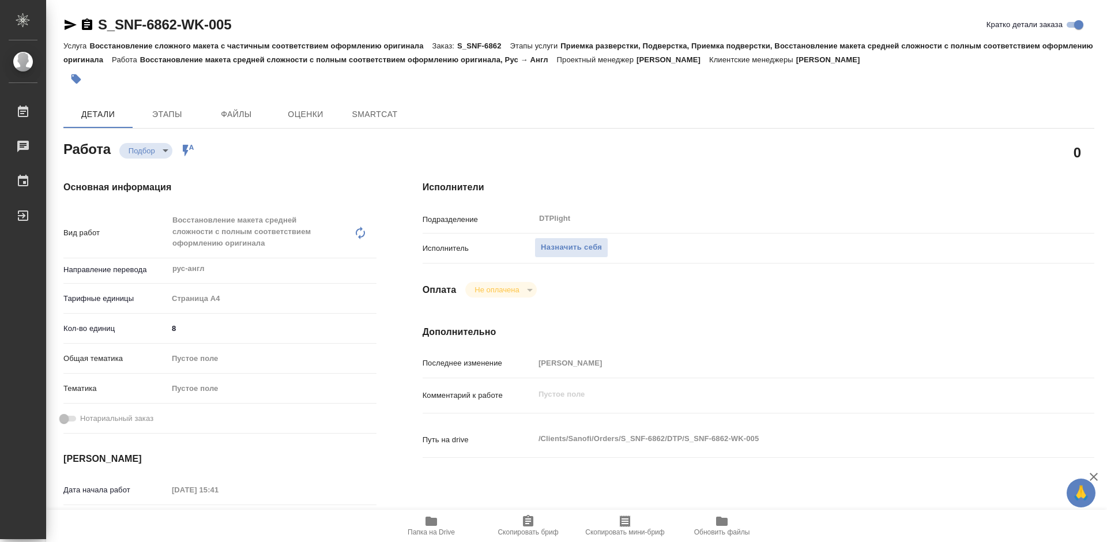
type textarea "x"
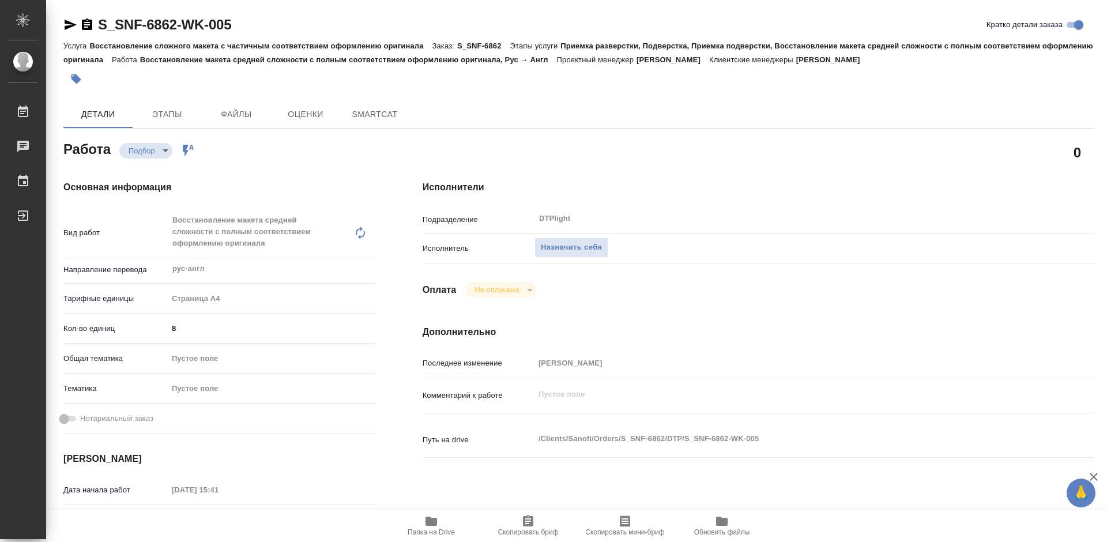
type textarea "x"
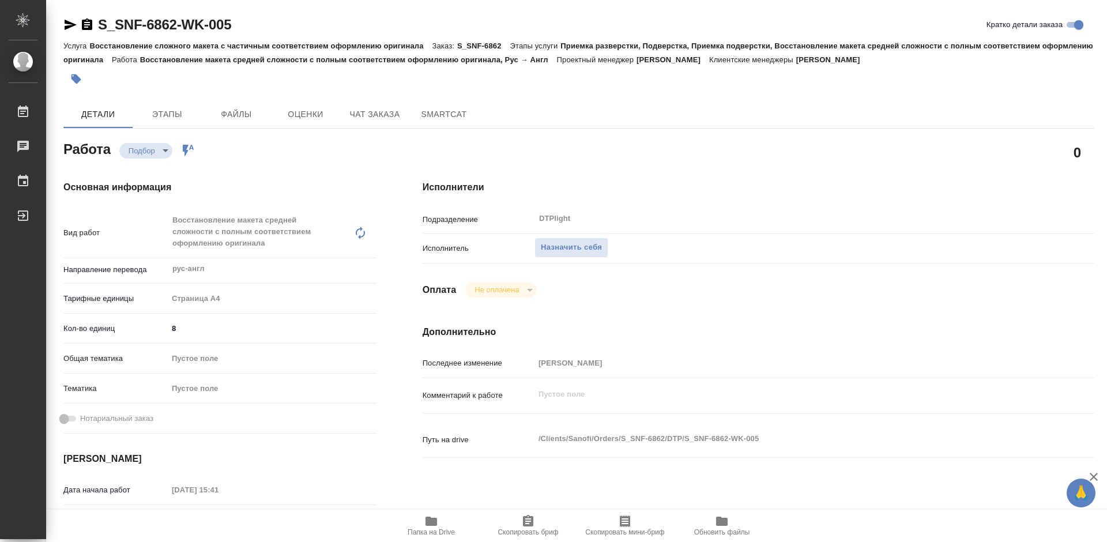
type textarea "x"
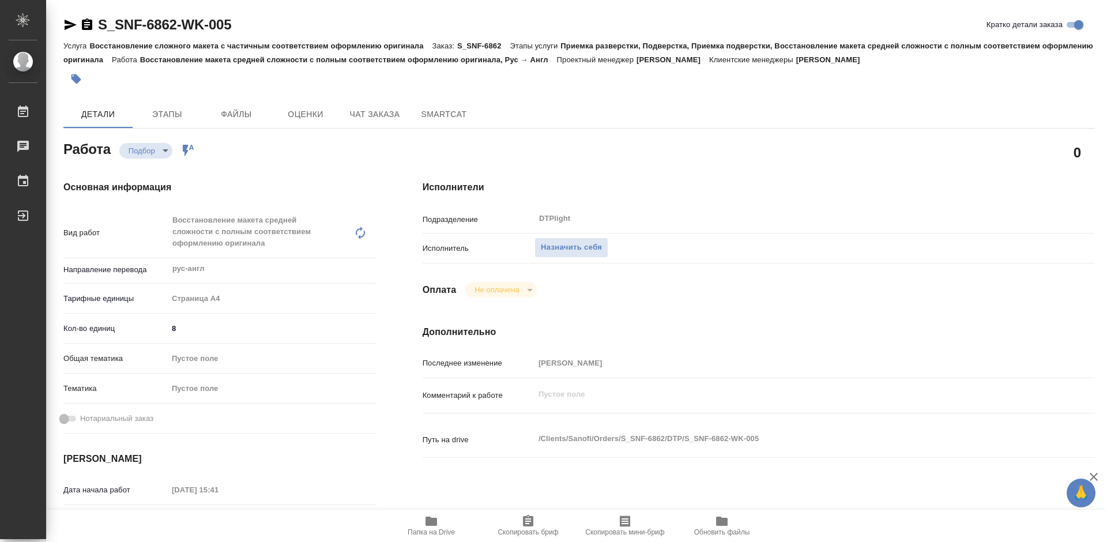
type textarea "x"
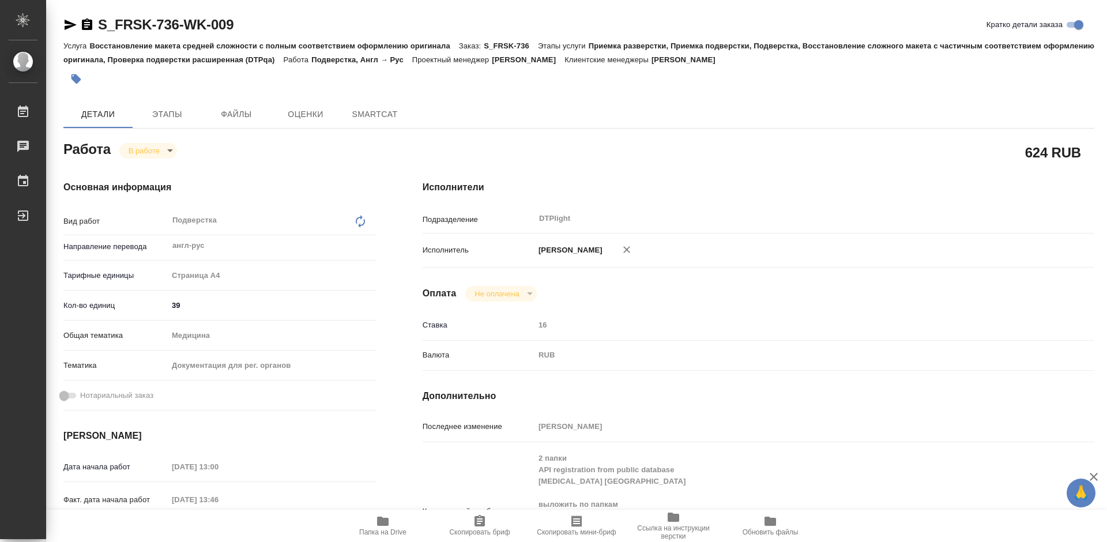
type textarea "x"
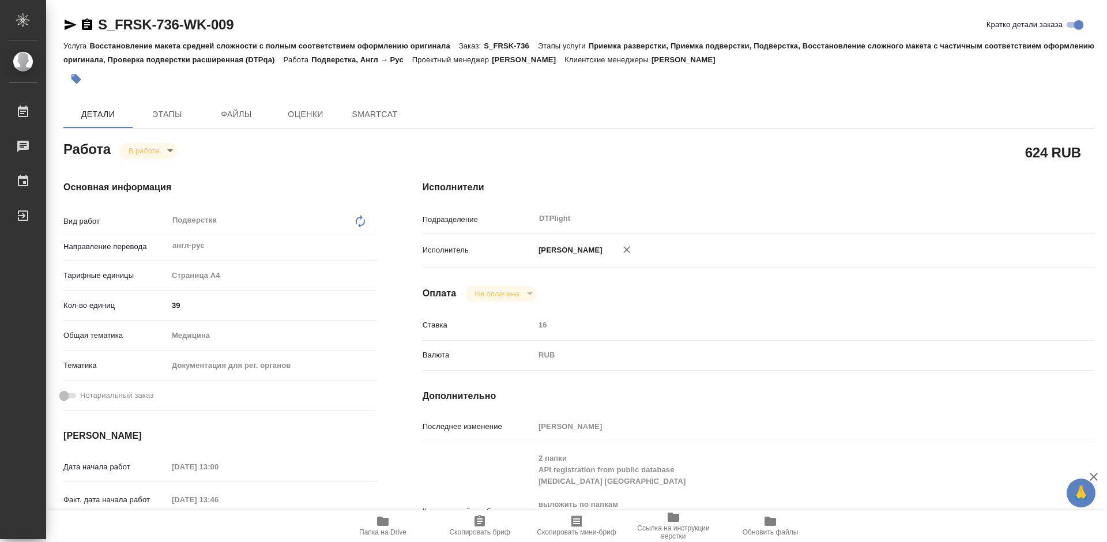
type textarea "x"
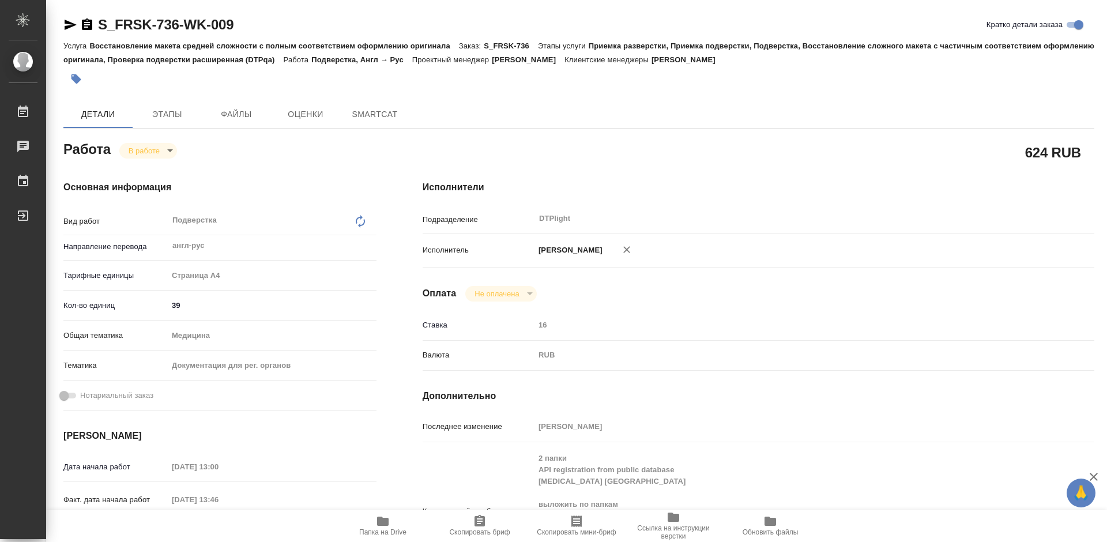
type textarea "x"
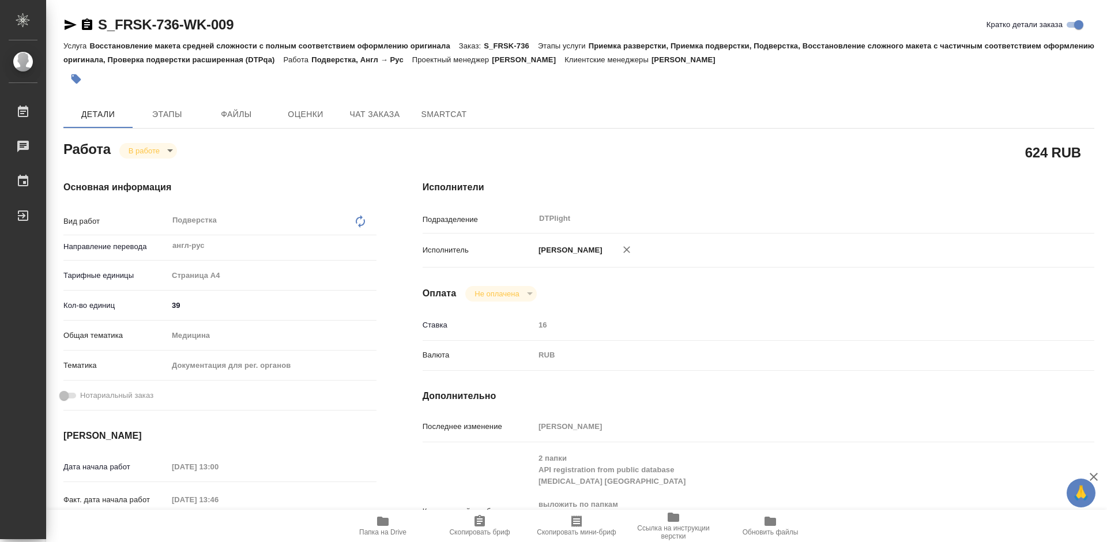
type textarea "x"
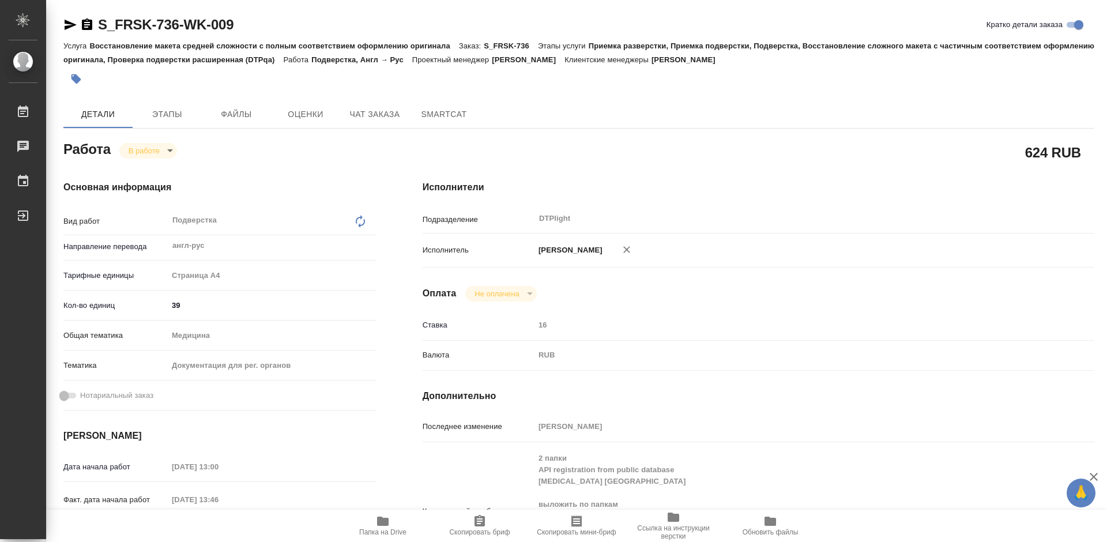
type textarea "x"
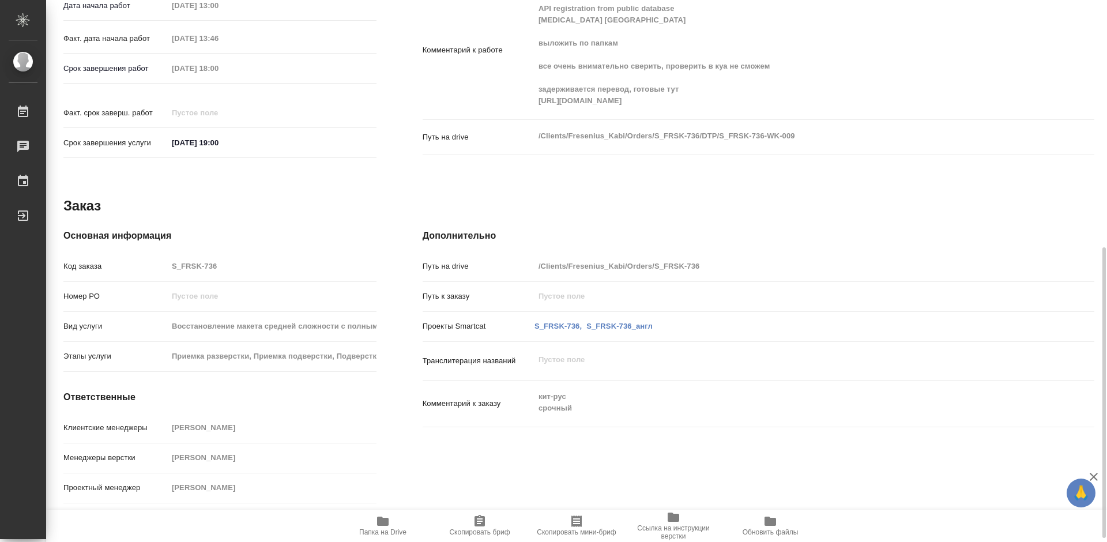
scroll to position [468, 0]
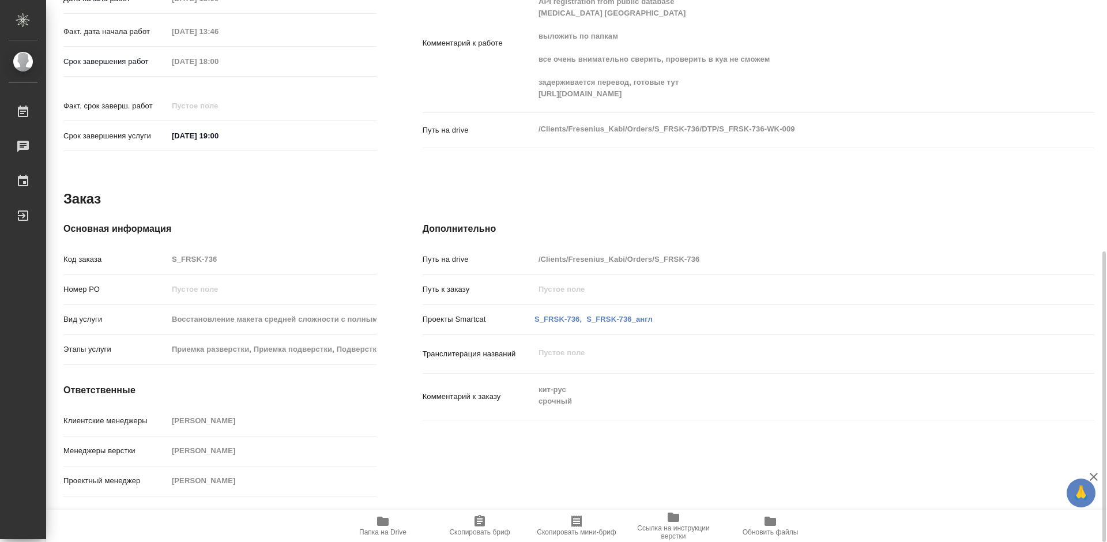
click at [393, 526] on span "Папка на Drive" at bounding box center [382, 525] width 83 height 22
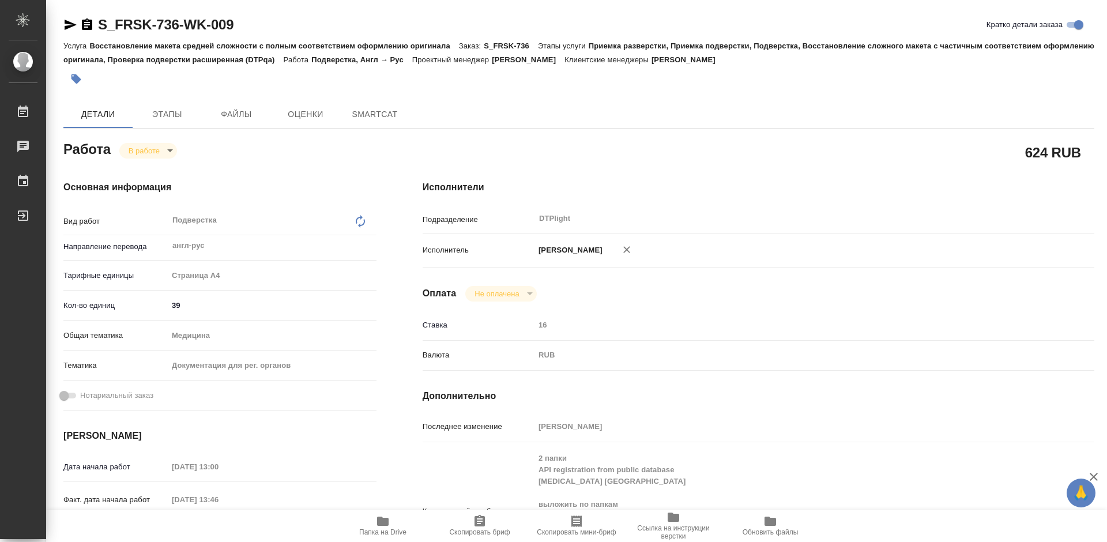
type textarea "x"
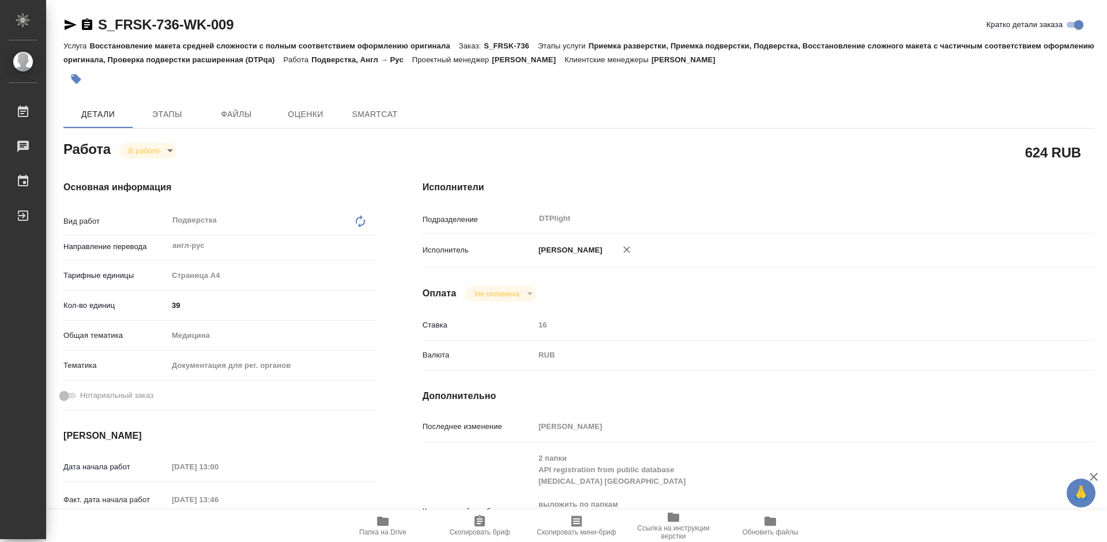
type textarea "x"
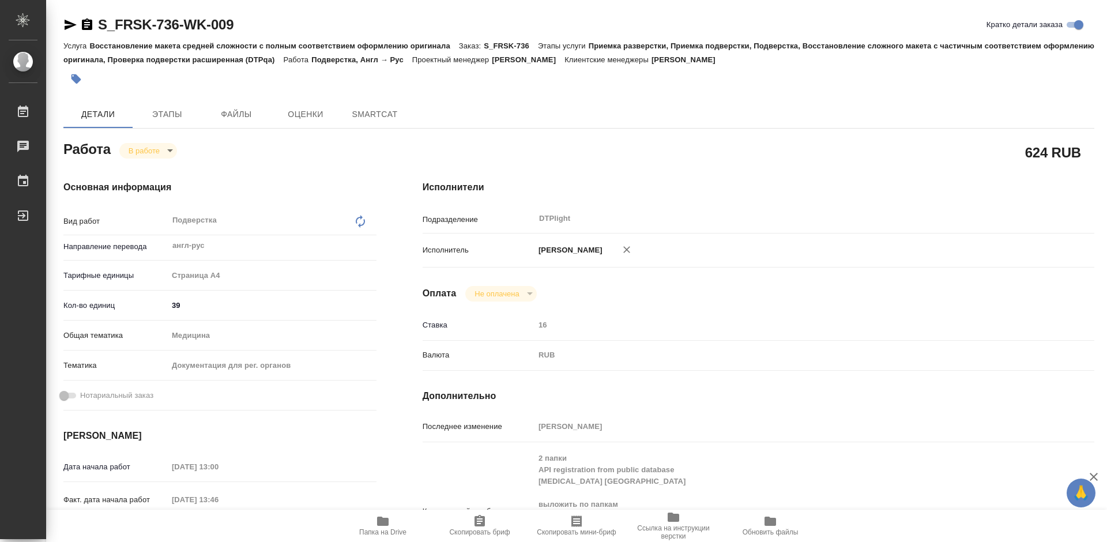
type textarea "x"
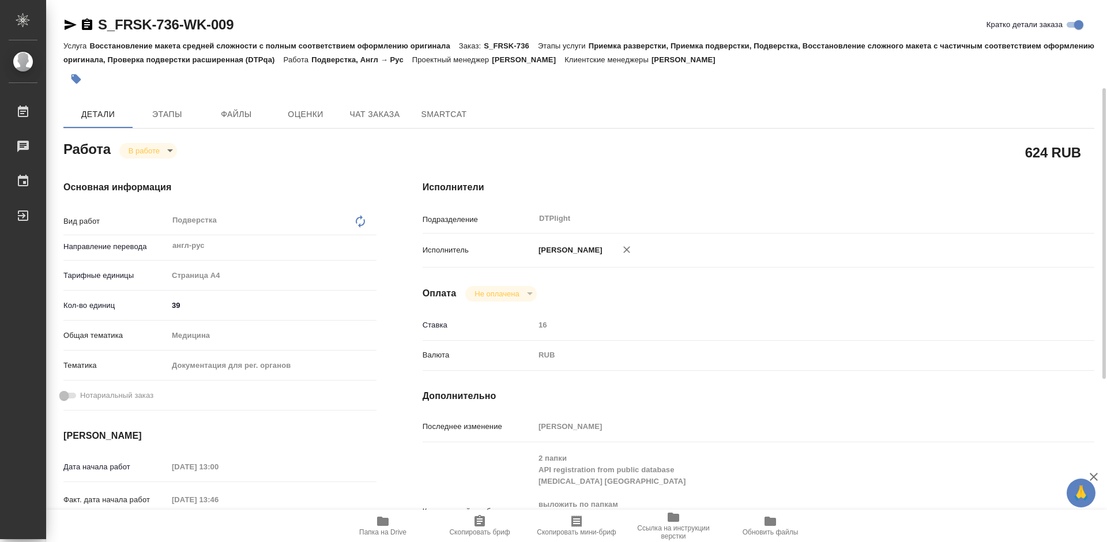
scroll to position [173, 0]
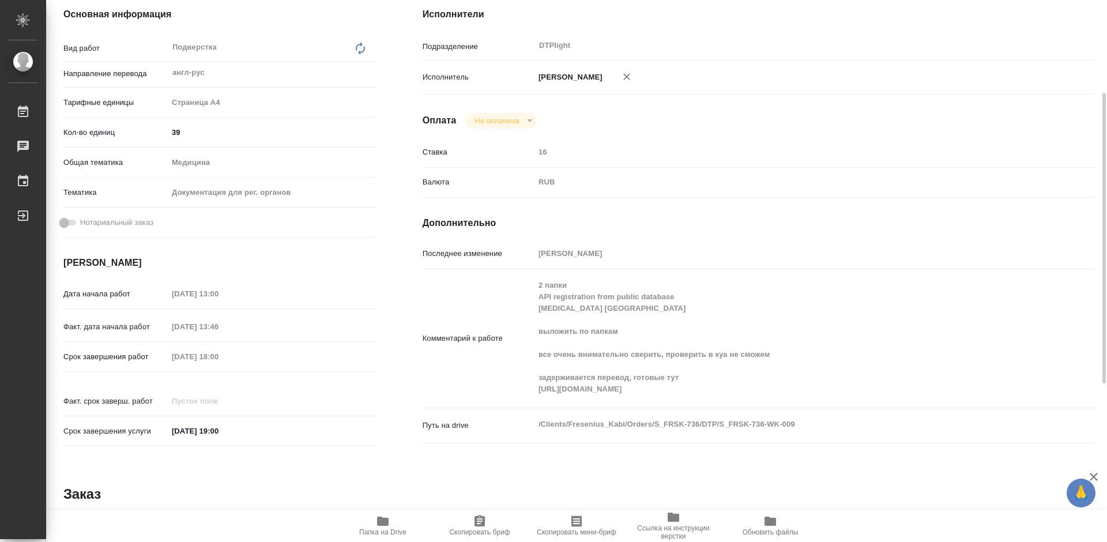
type textarea "x"
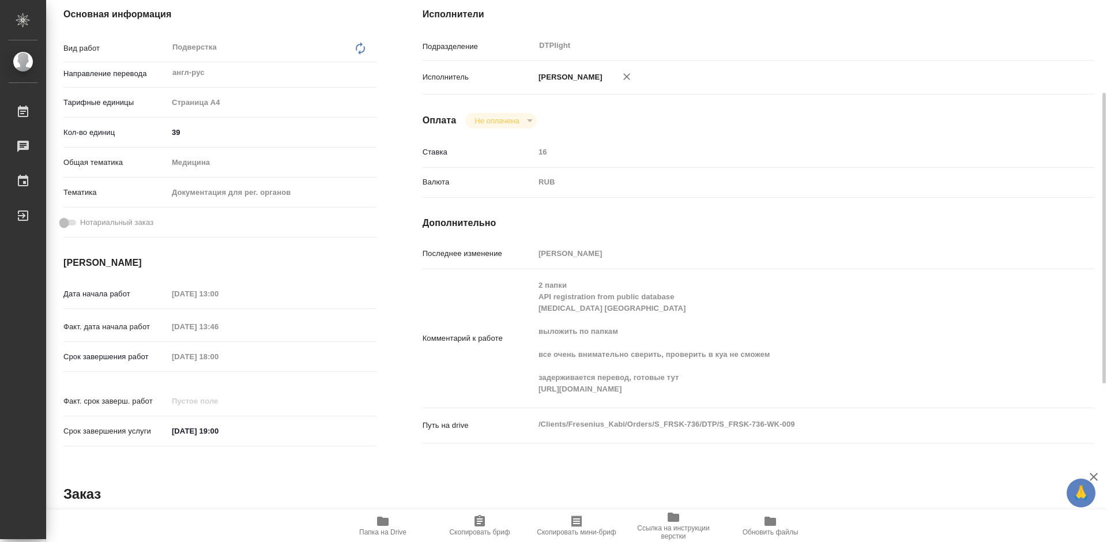
type textarea "x"
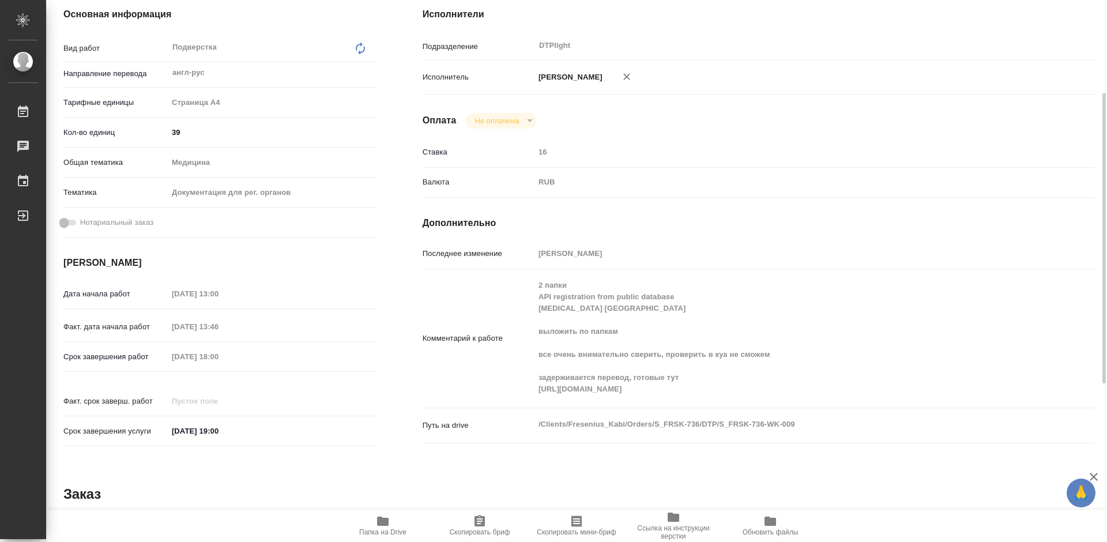
click at [532, 396] on div "Комментарий к работе 2 папки API registration from public database Biotin Zheji…" at bounding box center [759, 338] width 672 height 129
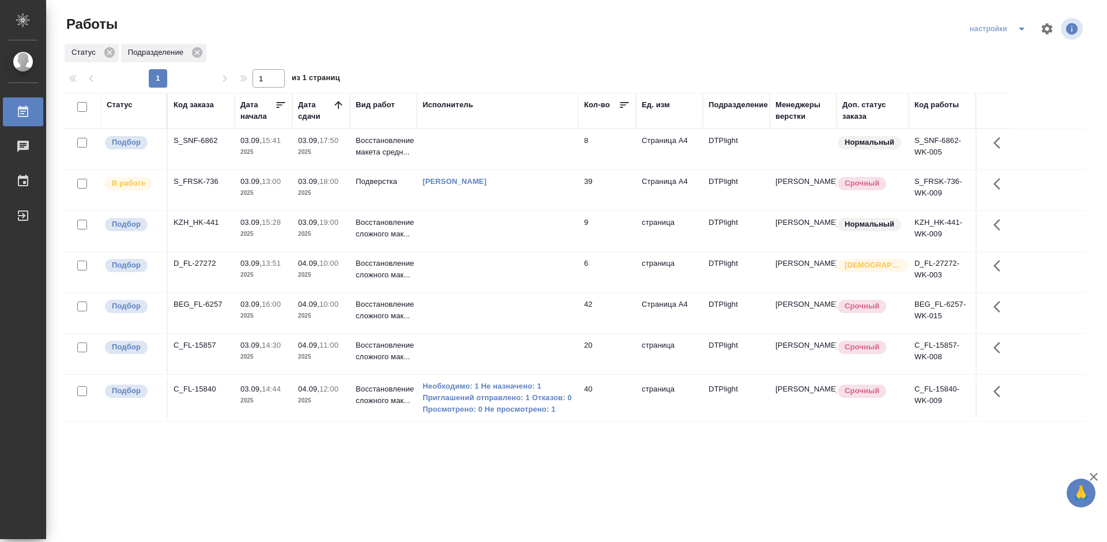
click at [200, 179] on div "S_FRSK-736" at bounding box center [201, 182] width 55 height 12
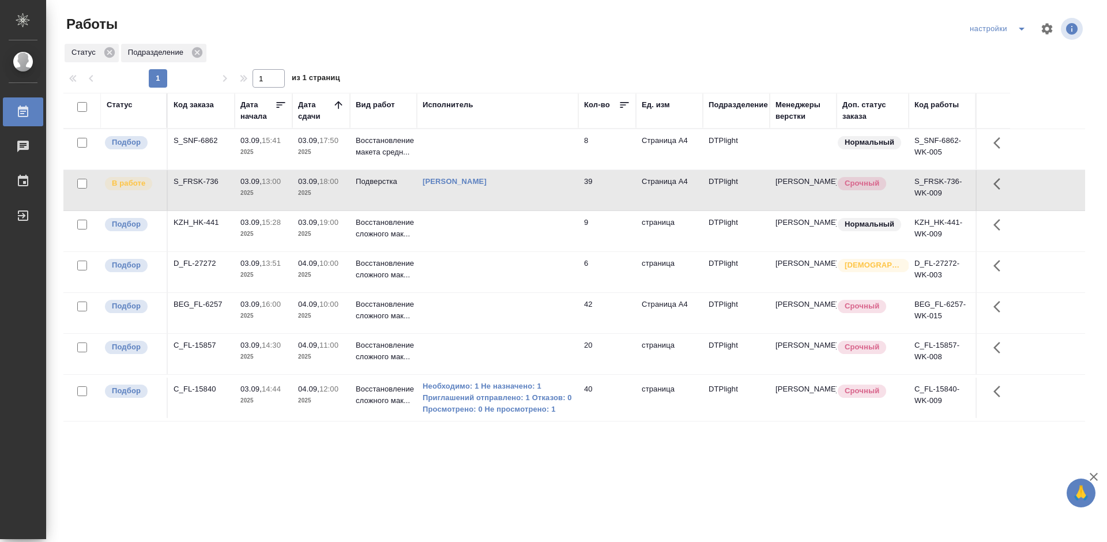
click at [199, 182] on div "S_FRSK-736" at bounding box center [201, 182] width 55 height 12
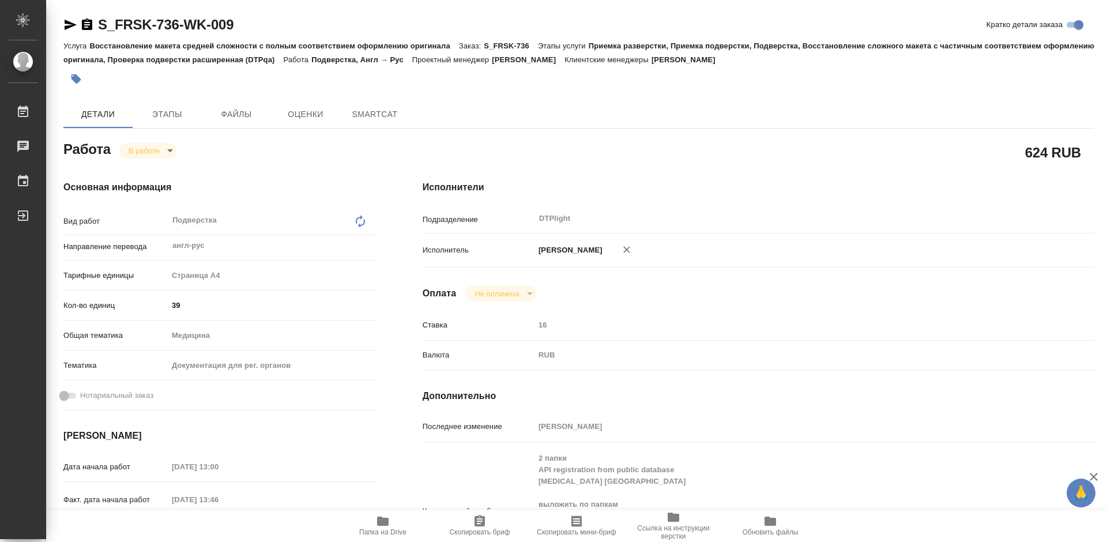
type textarea "x"
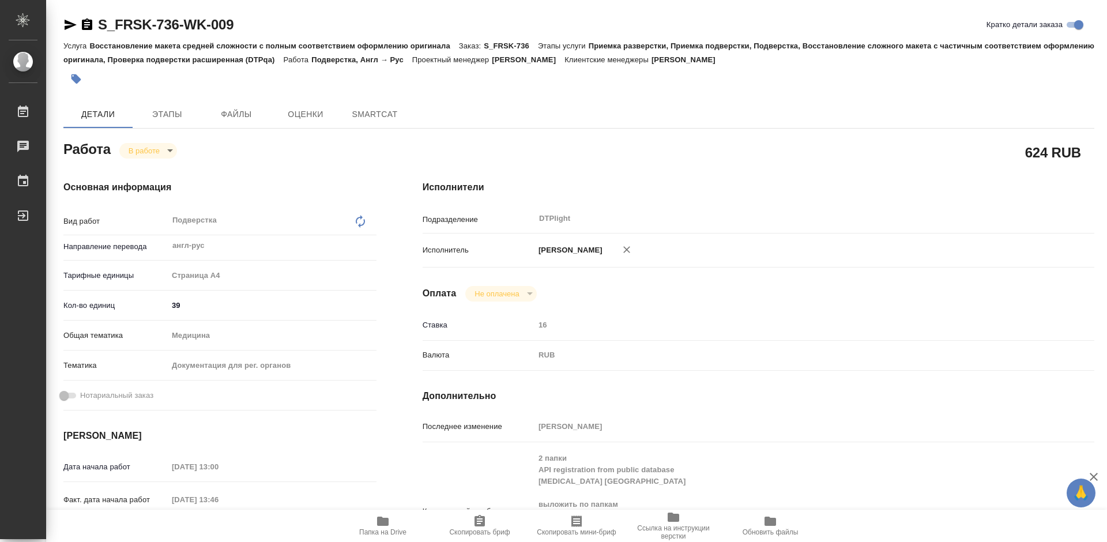
type textarea "x"
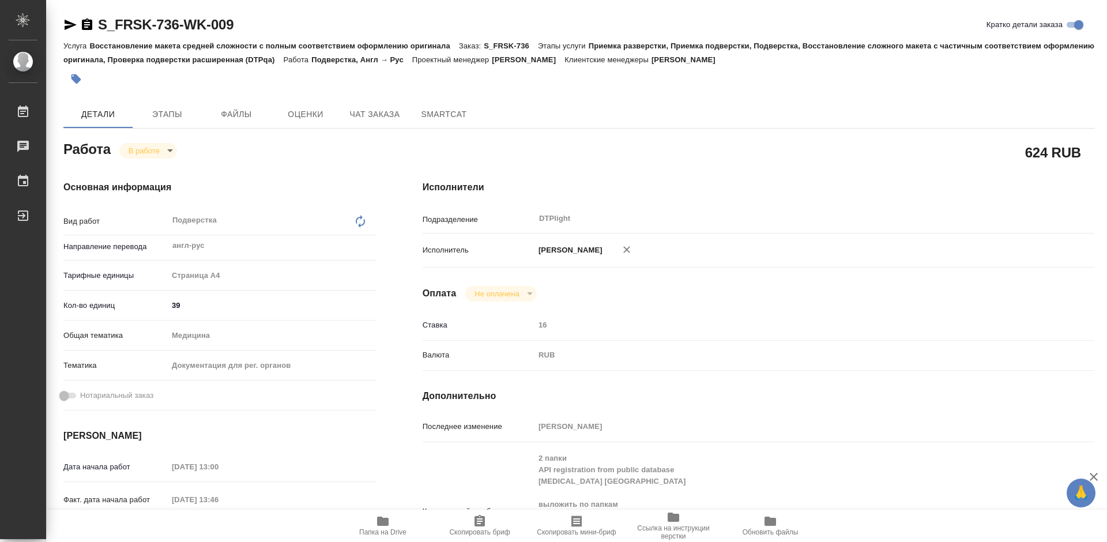
type textarea "x"
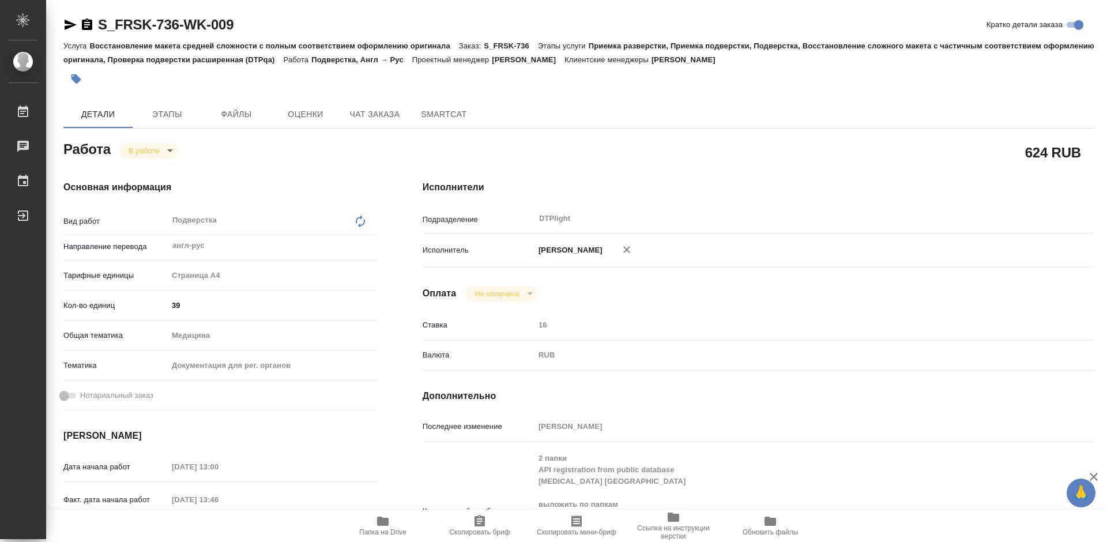
scroll to position [58, 0]
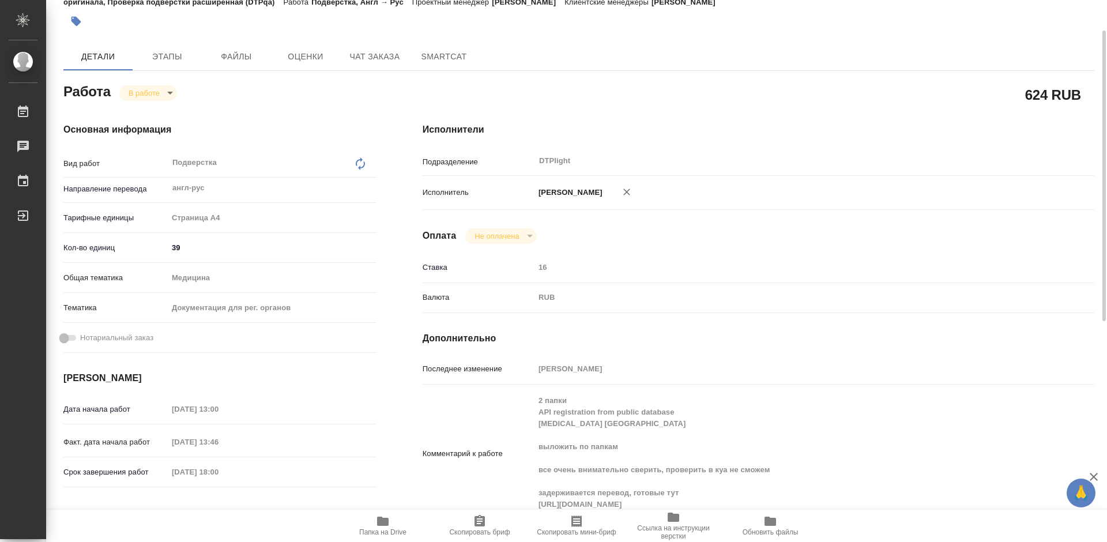
type textarea "x"
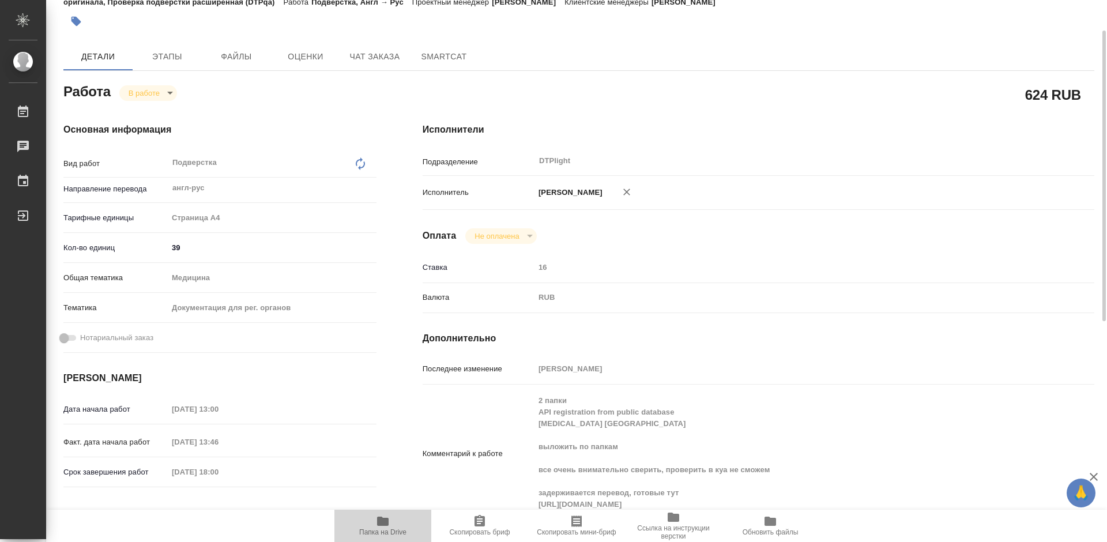
click at [388, 526] on icon "button" at bounding box center [383, 521] width 12 height 9
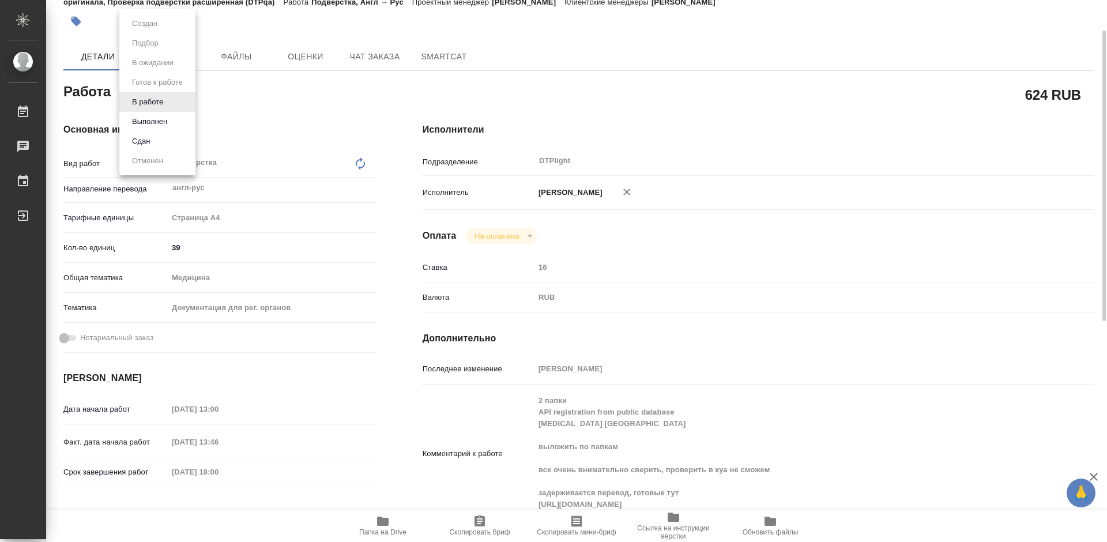
click at [142, 93] on body "🙏 .cls-1 fill:#fff; AWATERA [PERSON_NAME] 0 Чаты График Выйти S_FRSK-736-WK-009…" at bounding box center [553, 271] width 1107 height 542
drag, startPoint x: 156, startPoint y: 124, endPoint x: 164, endPoint y: 124, distance: 7.5
click at [157, 124] on button "Выполнен" at bounding box center [150, 121] width 42 height 13
type textarea "x"
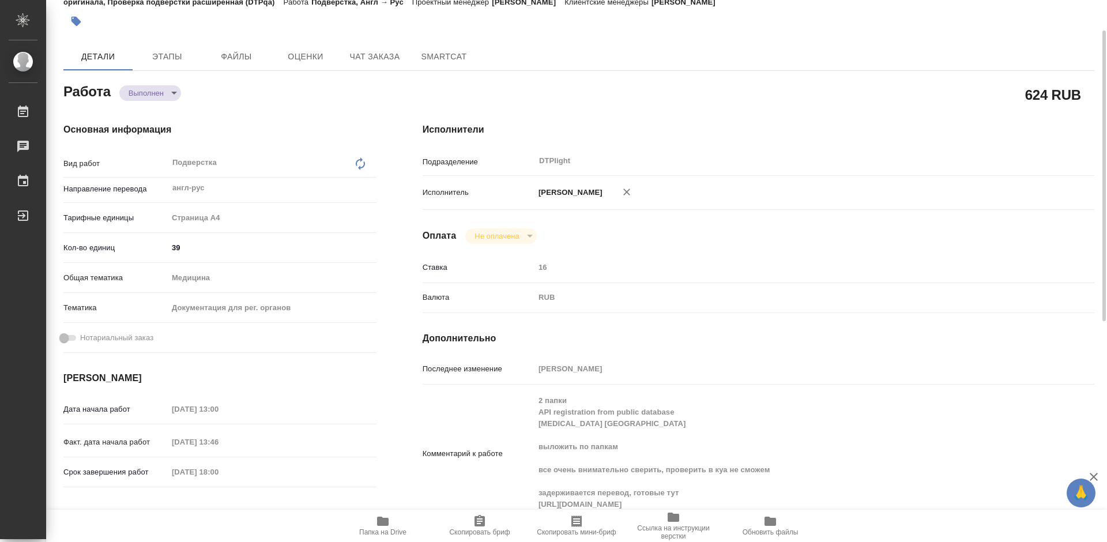
type textarea "x"
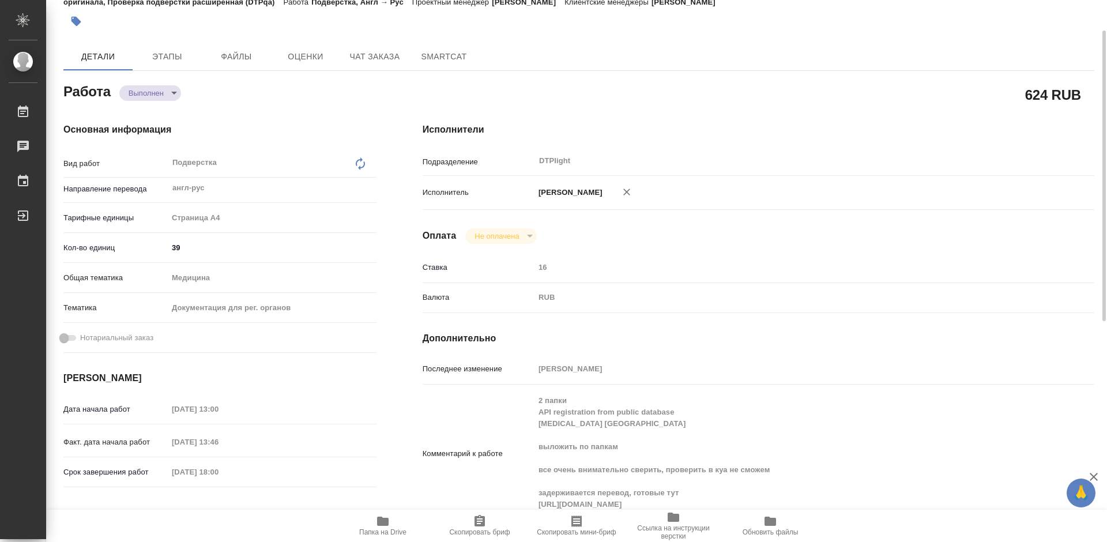
type textarea "x"
